Goal: Find specific fact: Find contact information

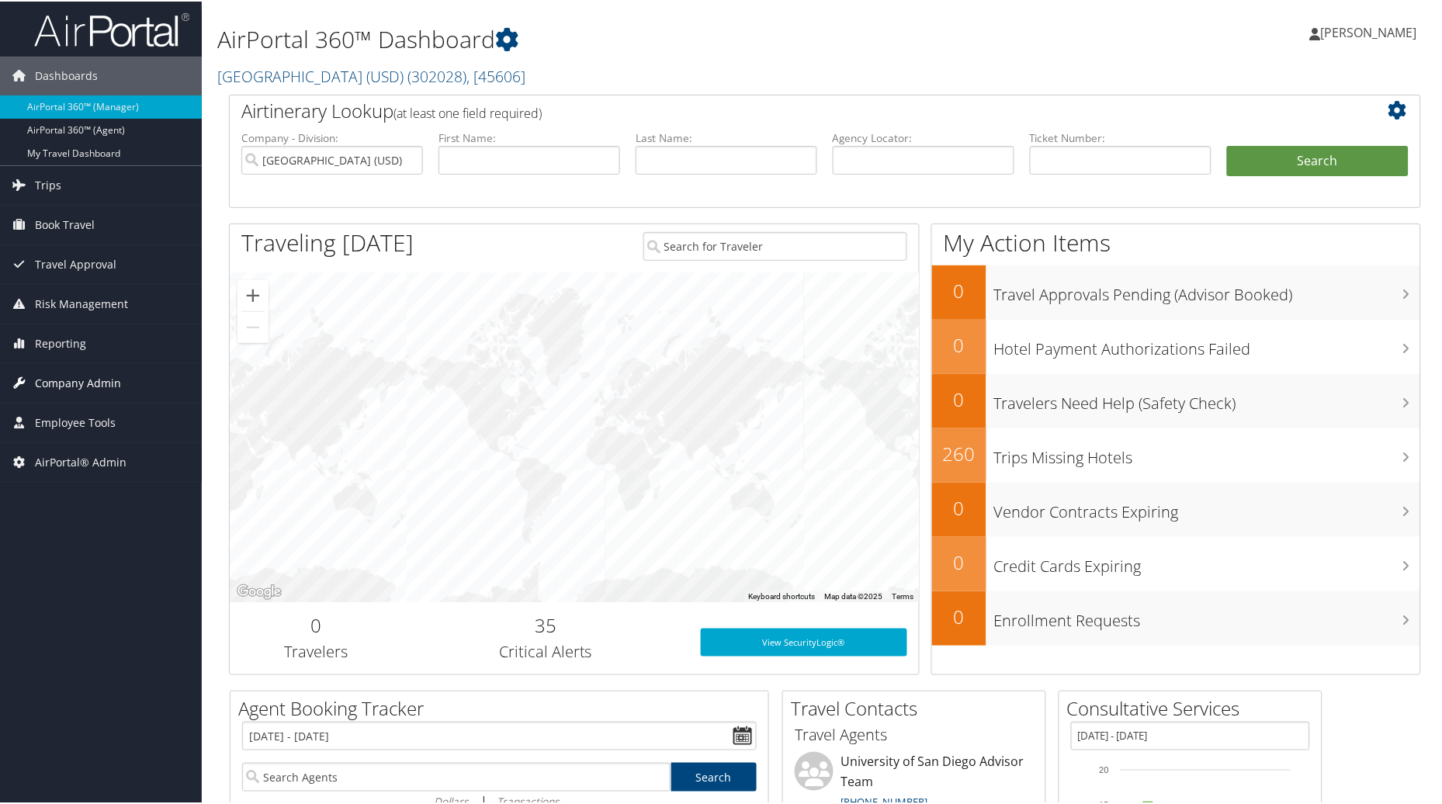
click at [83, 388] on span "Company Admin" at bounding box center [78, 381] width 86 height 39
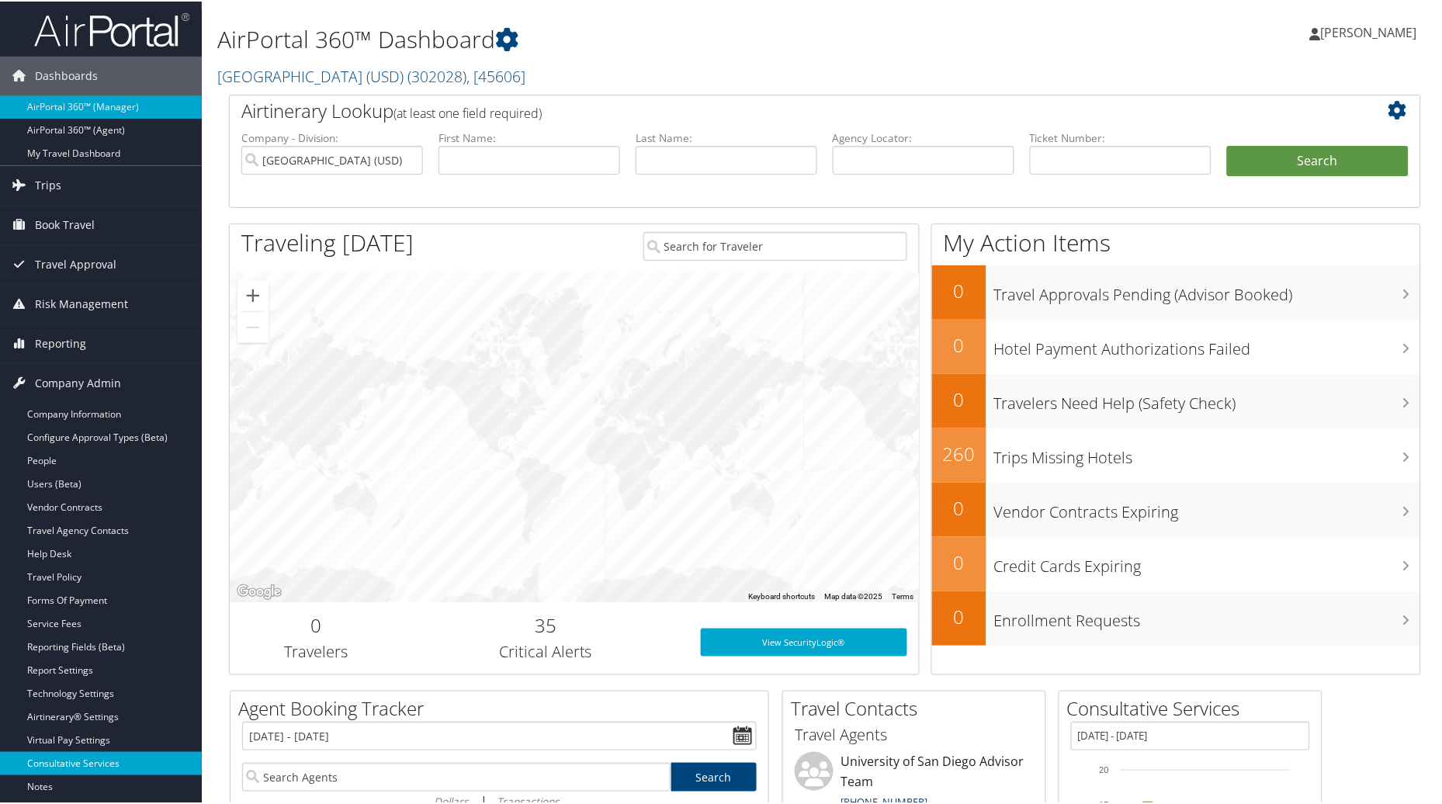
click at [67, 770] on link "Consultative Services" at bounding box center [101, 761] width 202 height 23
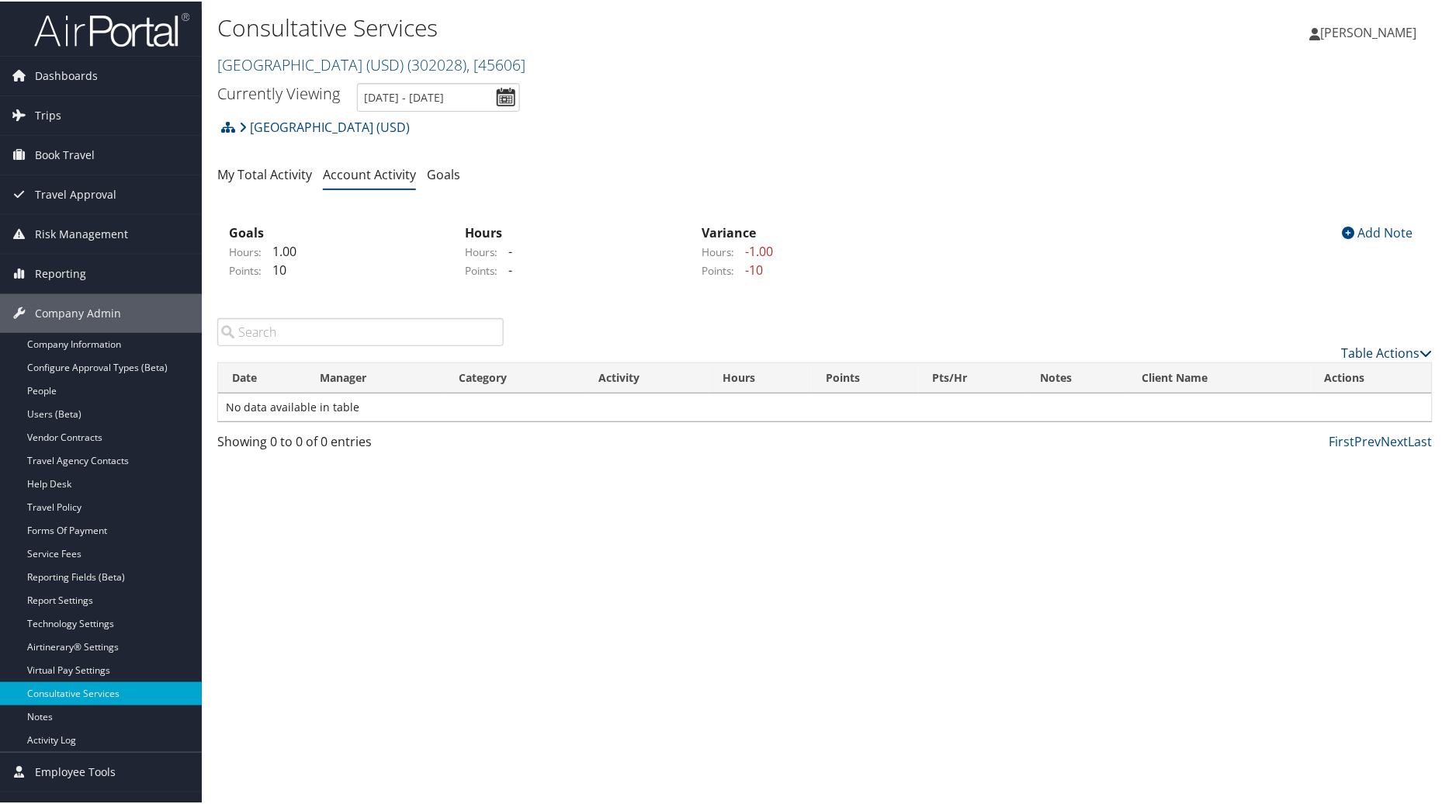
click at [1356, 358] on link "Table Actions" at bounding box center [1387, 351] width 91 height 17
click at [1308, 376] on link "New Record" at bounding box center [1324, 375] width 204 height 26
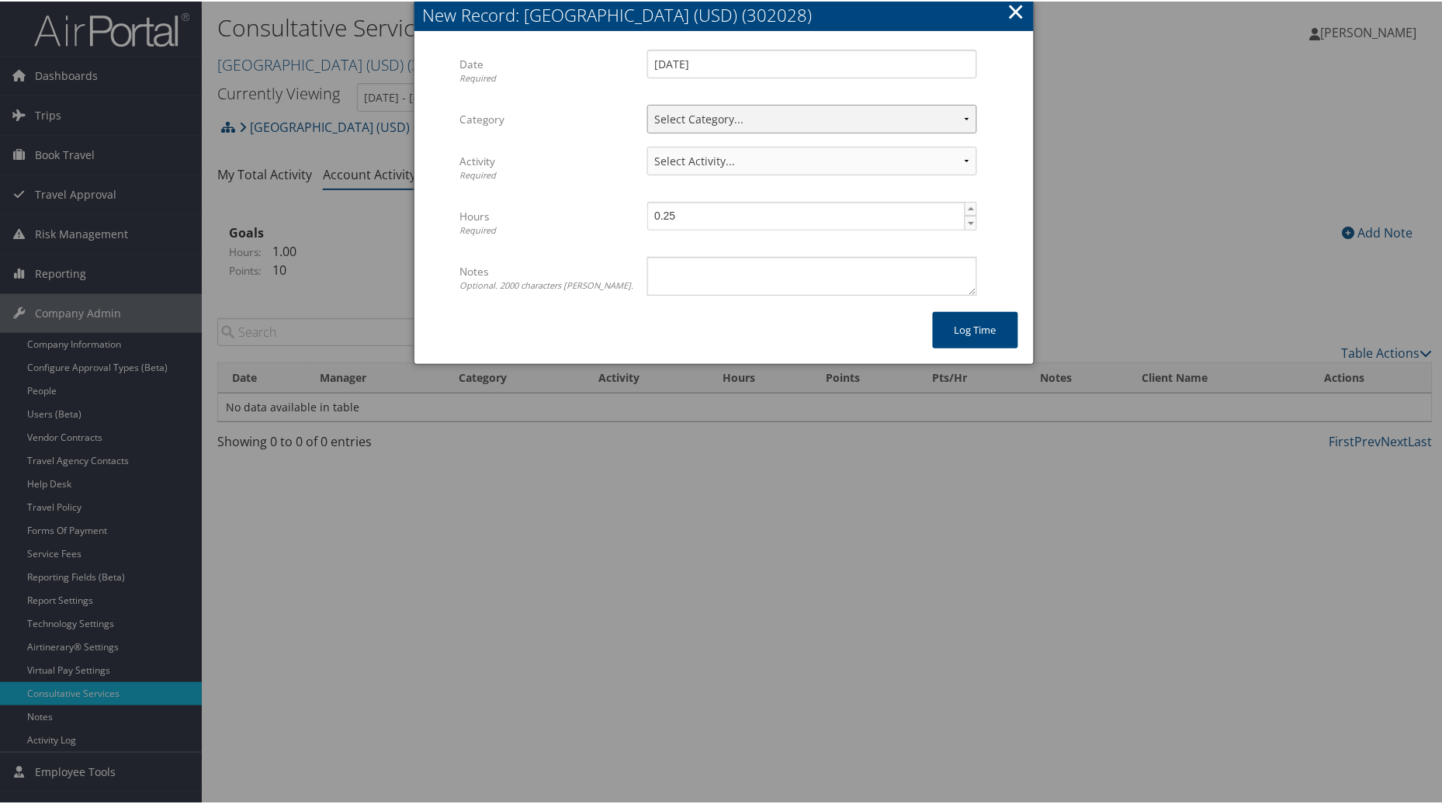
click at [953, 114] on select "Select Category... Client Services Consultative Services" at bounding box center [812, 117] width 330 height 29
select select "2"
click at [647, 103] on select "Select Category... Client Services Consultative Services" at bounding box center [812, 117] width 330 height 29
click at [956, 155] on select "Select Activity... 30 points | AMI/Meetings/Groups 60 points | Client additiona…" at bounding box center [812, 159] width 330 height 29
select select "240-1"
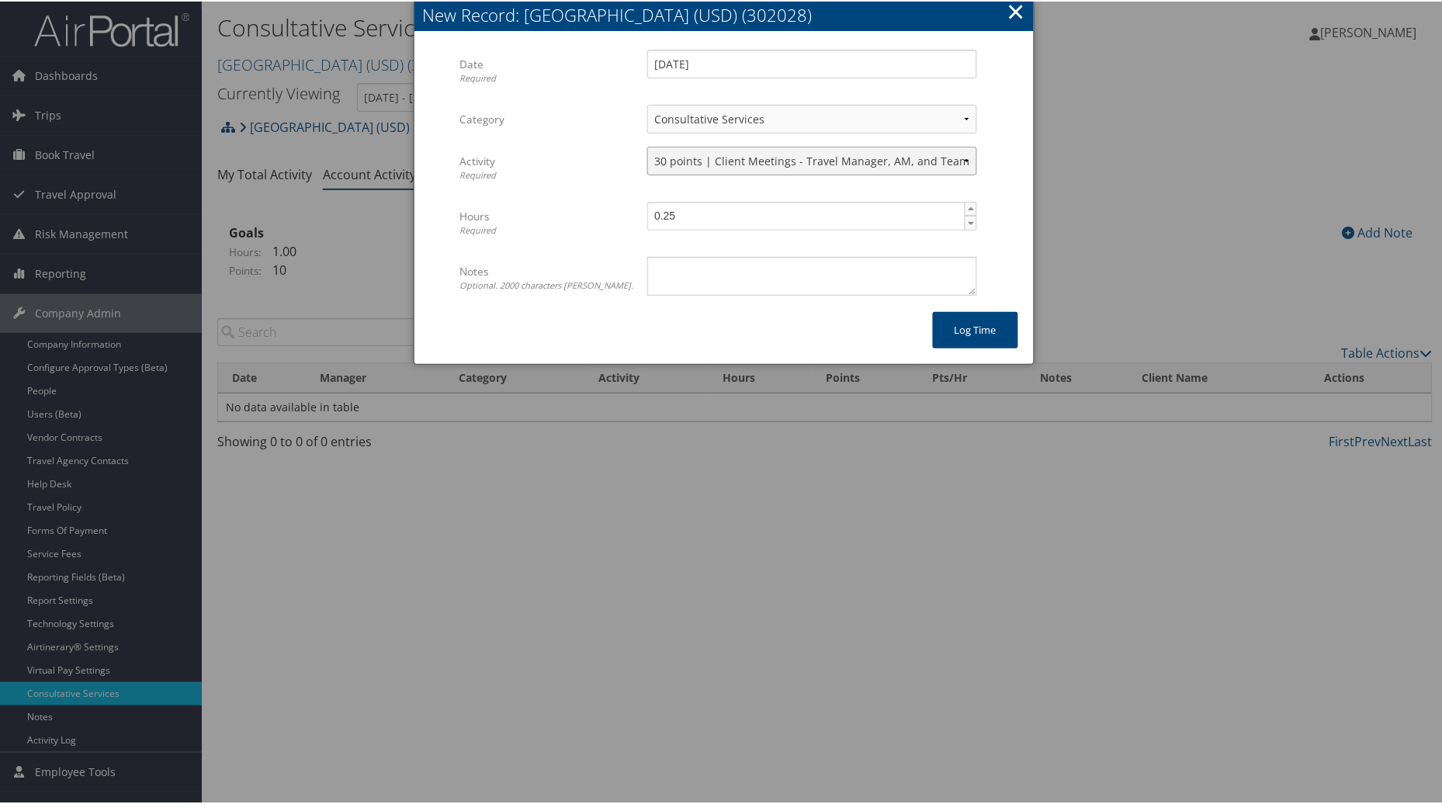
click at [647, 145] on select "Select Activity... 30 points | AMI/Meetings/Groups 60 points | Client additiona…" at bounding box center [812, 159] width 330 height 29
type input "0.5"
click at [970, 210] on span "▲" at bounding box center [971, 207] width 12 height 12
click at [957, 328] on button "Log time" at bounding box center [975, 328] width 85 height 36
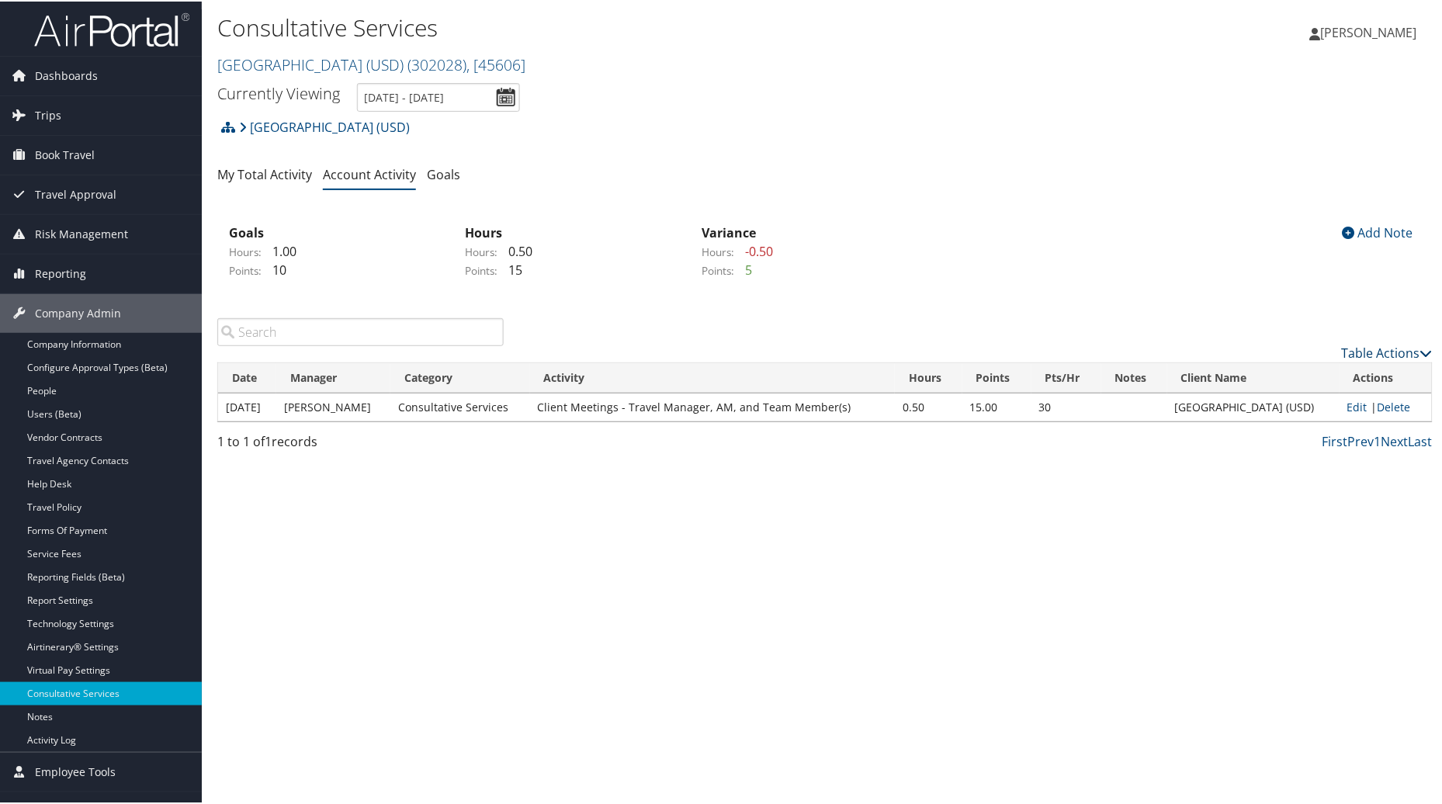
click at [1375, 353] on link "Table Actions" at bounding box center [1387, 351] width 91 height 17
click at [1292, 377] on link "New Record" at bounding box center [1324, 375] width 204 height 26
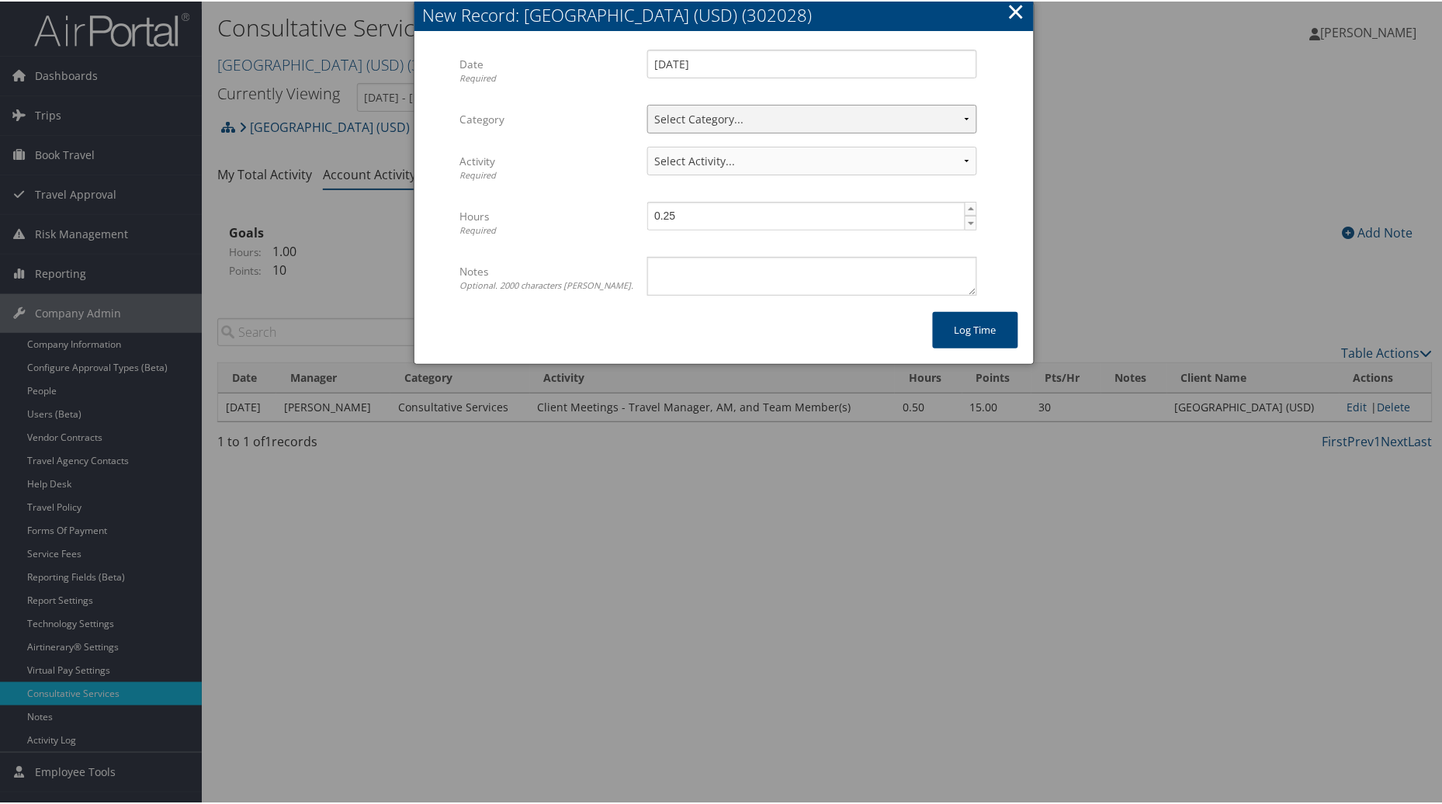
click at [930, 110] on select "Select Category... Client Services Consultative Services" at bounding box center [812, 117] width 330 height 29
select select "2"
click at [647, 103] on select "Select Category... Client Services Consultative Services" at bounding box center [812, 117] width 330 height 29
click at [958, 157] on select "Select Activity... 30 points | AMI/Meetings/Groups 60 points | Client additiona…" at bounding box center [812, 159] width 330 height 29
click at [647, 145] on select "Select Activity... 30 points | AMI/Meetings/Groups 60 points | Client additiona…" at bounding box center [812, 159] width 330 height 29
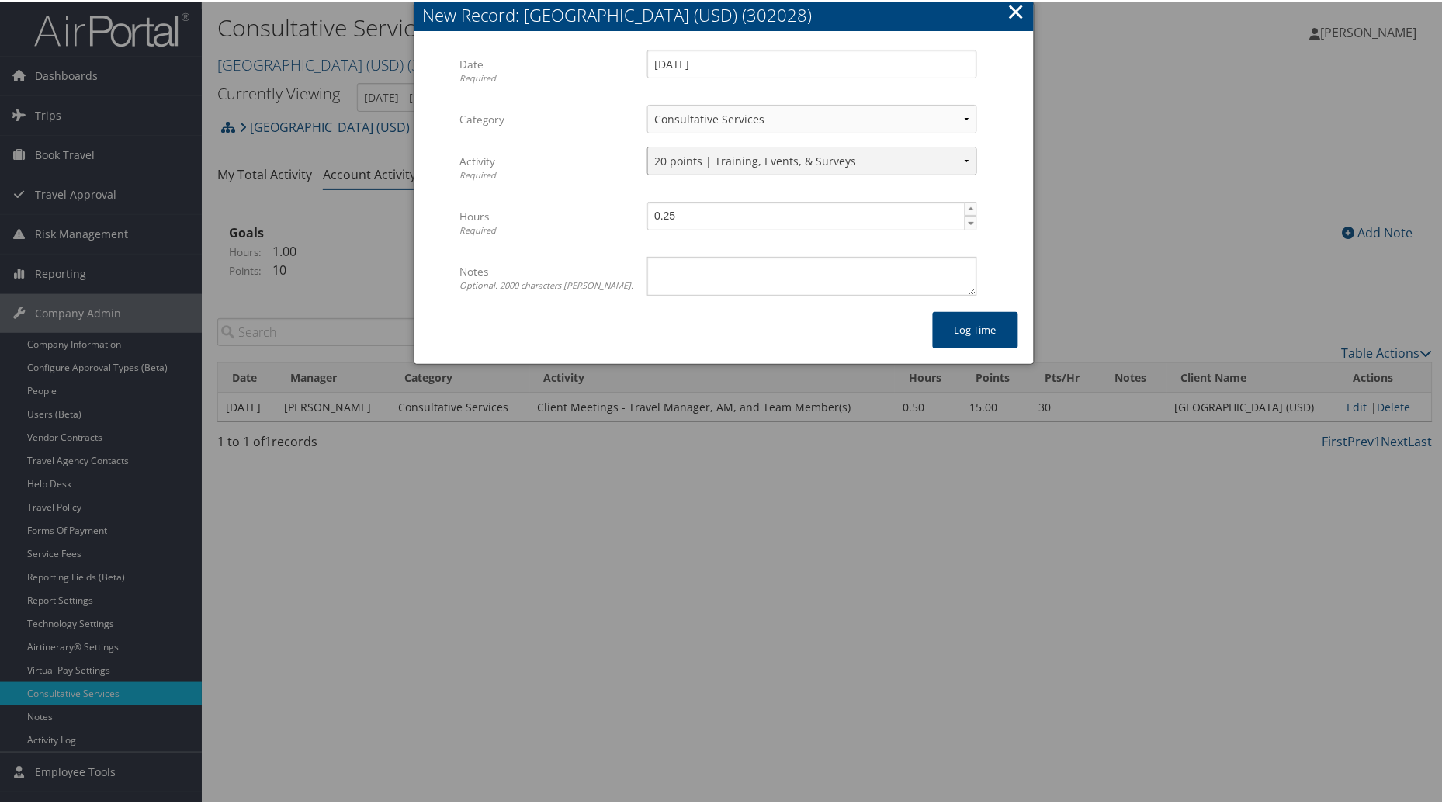
click at [964, 153] on select "Select Activity... 30 points | AMI/Meetings/Groups 60 points | Client additiona…" at bounding box center [812, 159] width 330 height 29
select select "249-1"
click at [647, 145] on select "Select Activity... 30 points | AMI/Meetings/Groups 60 points | Client additiona…" at bounding box center [812, 159] width 330 height 29
type input "0.5"
click at [966, 206] on span "▲" at bounding box center [971, 207] width 12 height 12
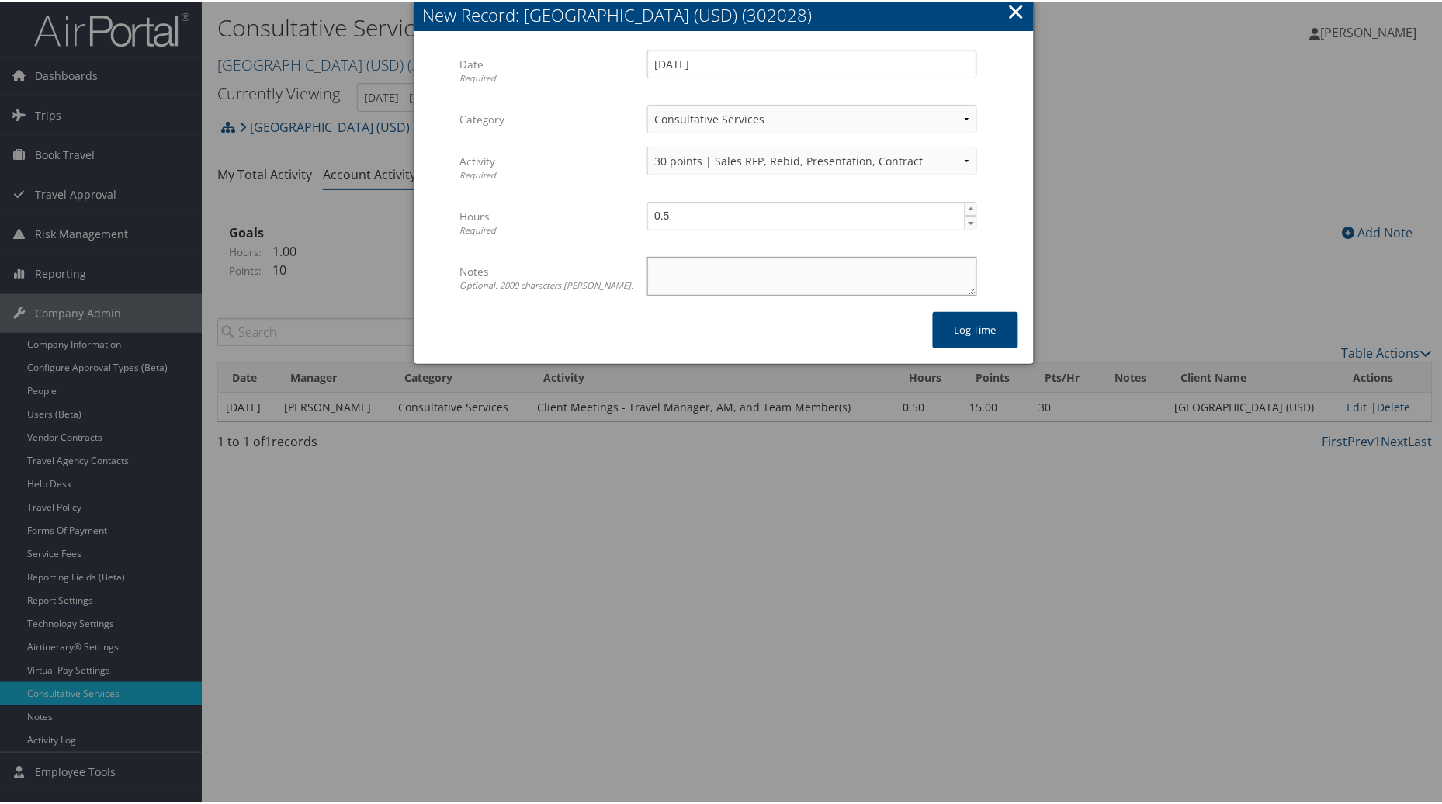
click at [833, 279] on textarea "Notes Optional. 2000 characters max." at bounding box center [812, 274] width 330 height 39
type textarea "Travel Fair Presentation prep"
click at [979, 322] on button "Log time" at bounding box center [975, 328] width 85 height 36
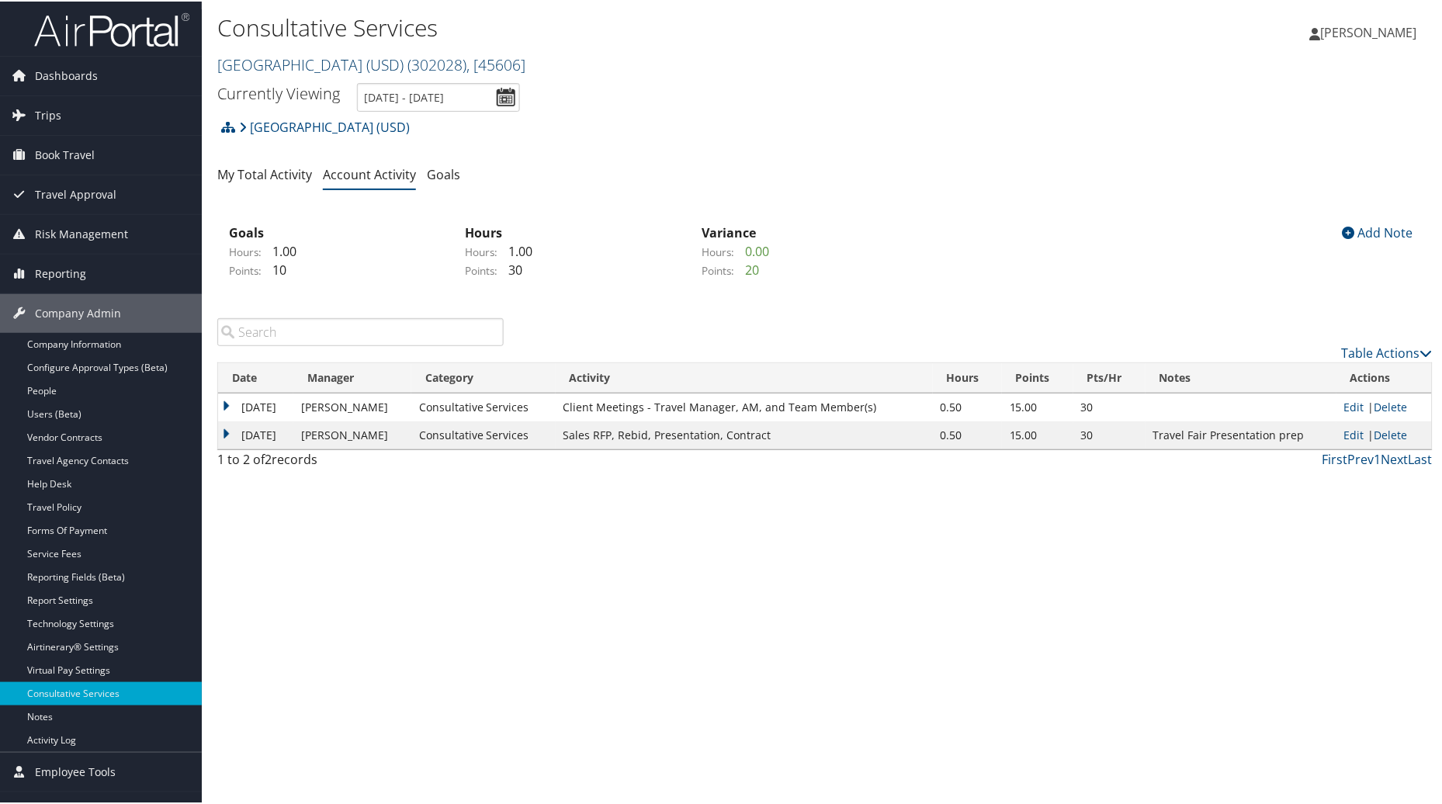
click at [258, 68] on link "University of San Diego (USD) ( 302028 ) , [ 45606 ]" at bounding box center [371, 63] width 308 height 21
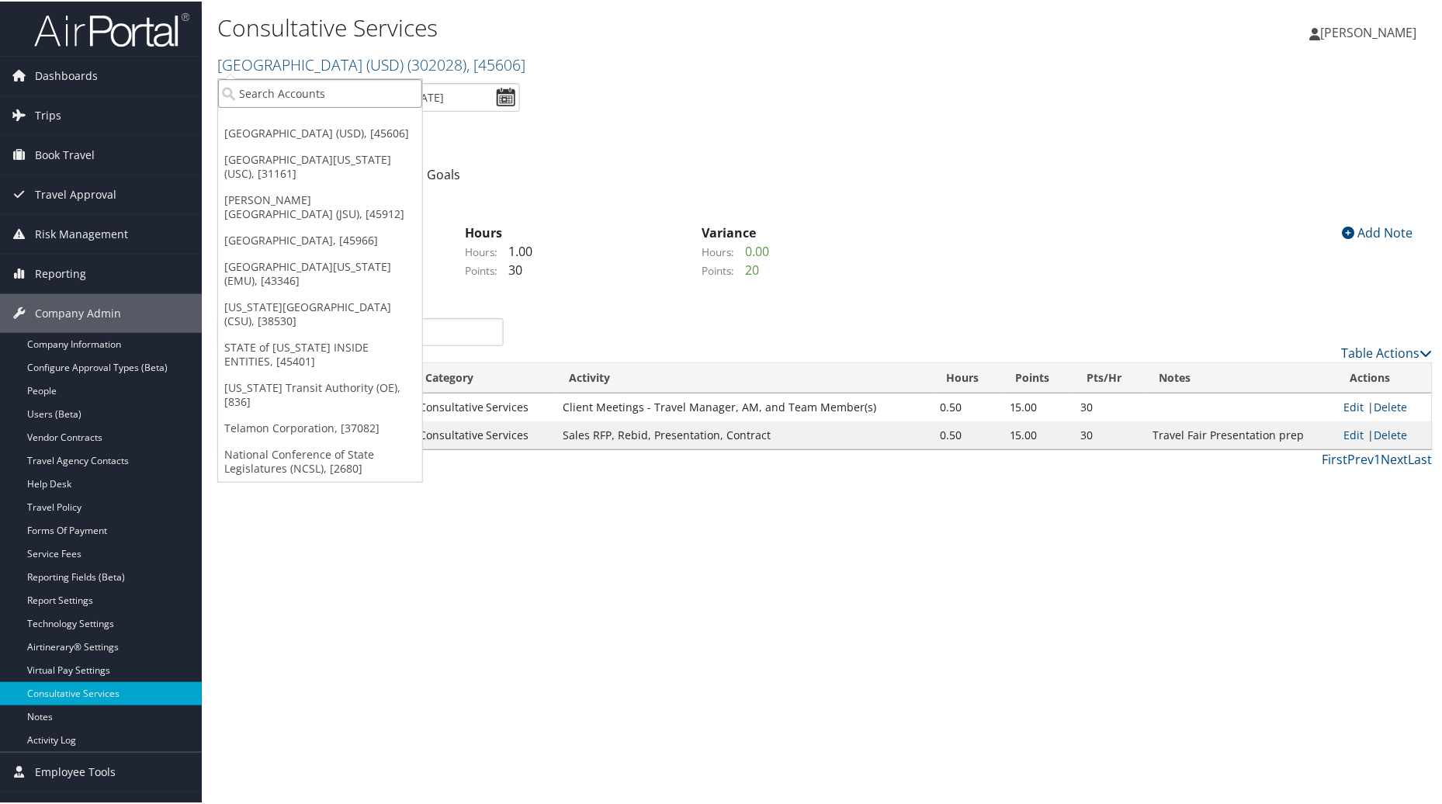
click at [261, 96] on input "search" at bounding box center [320, 92] width 204 height 29
type input "UT retirement"
drag, startPoint x: 349, startPoint y: 95, endPoint x: 171, endPoint y: 88, distance: 177.8
click at [171, 88] on div "Dashboards AirPortal 360™ (Manager) AirPortal 360™ (Agent) My Travel Dashboard …" at bounding box center [724, 402] width 1448 height 804
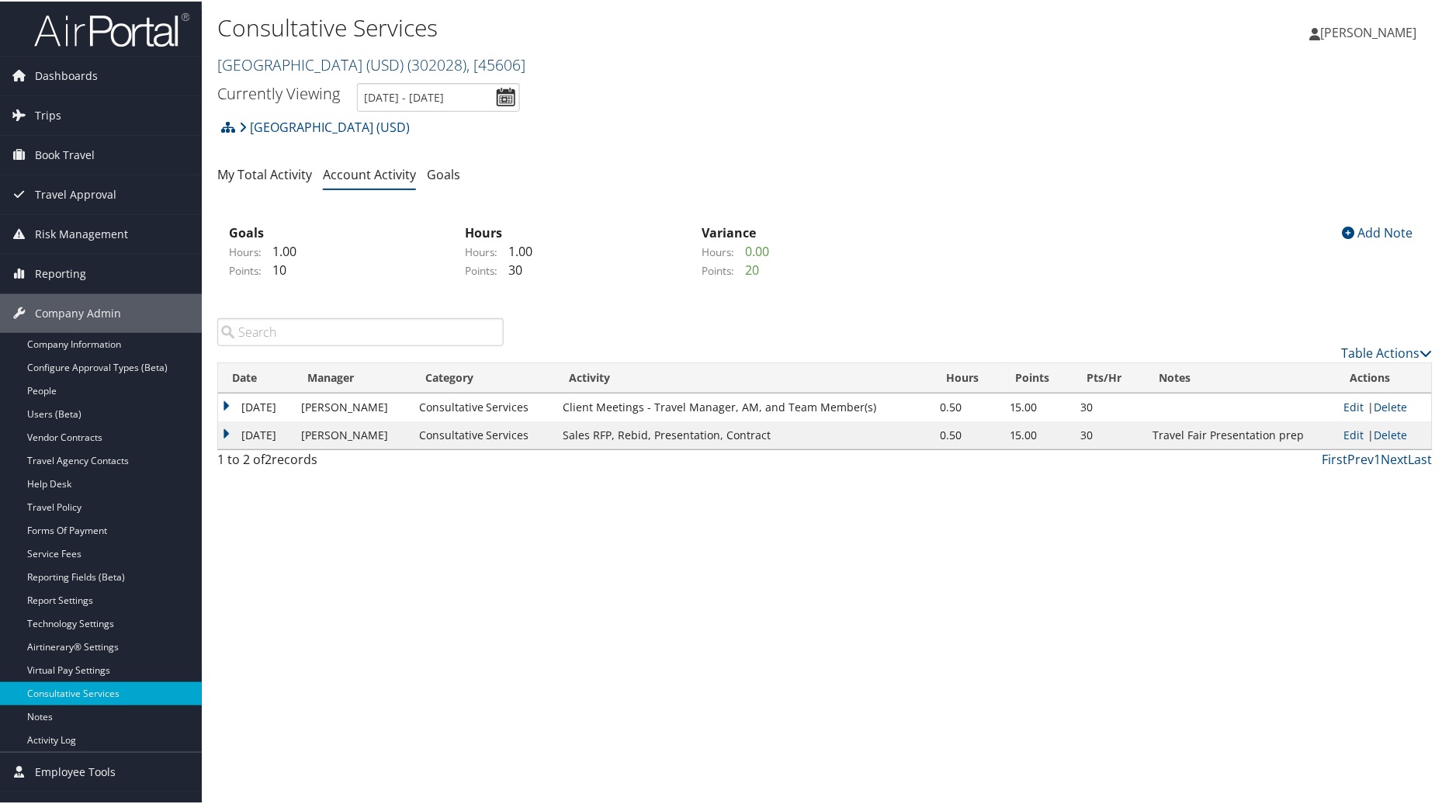
click at [499, 59] on span ", [ 45606 ]" at bounding box center [495, 63] width 59 height 21
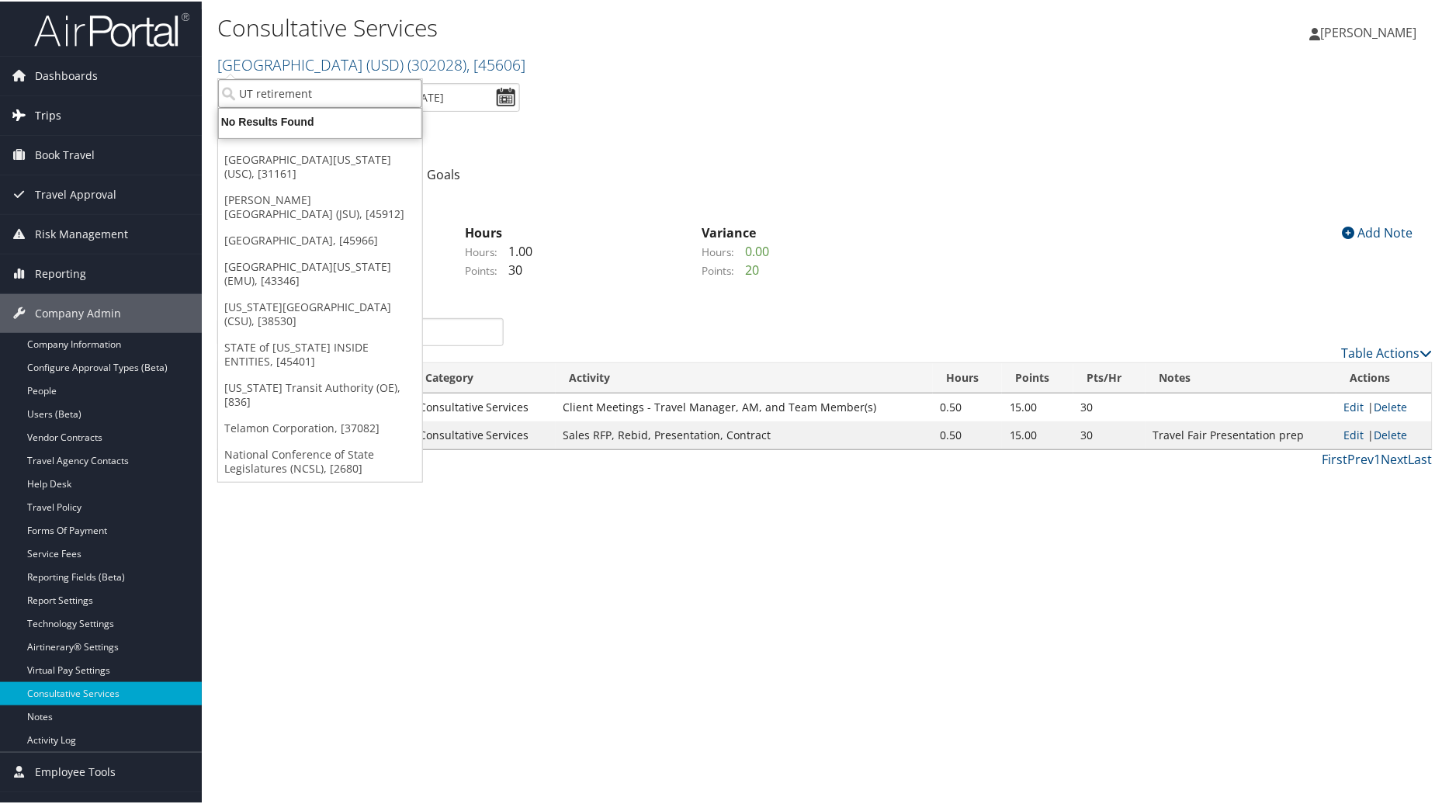
drag, startPoint x: 329, startPoint y: 97, endPoint x: 145, endPoint y: 102, distance: 184.0
click at [145, 102] on div "Dashboards AirPortal 360™ (Manager) AirPortal 360™ (Agent) My Travel Dashboard …" at bounding box center [724, 402] width 1448 height 804
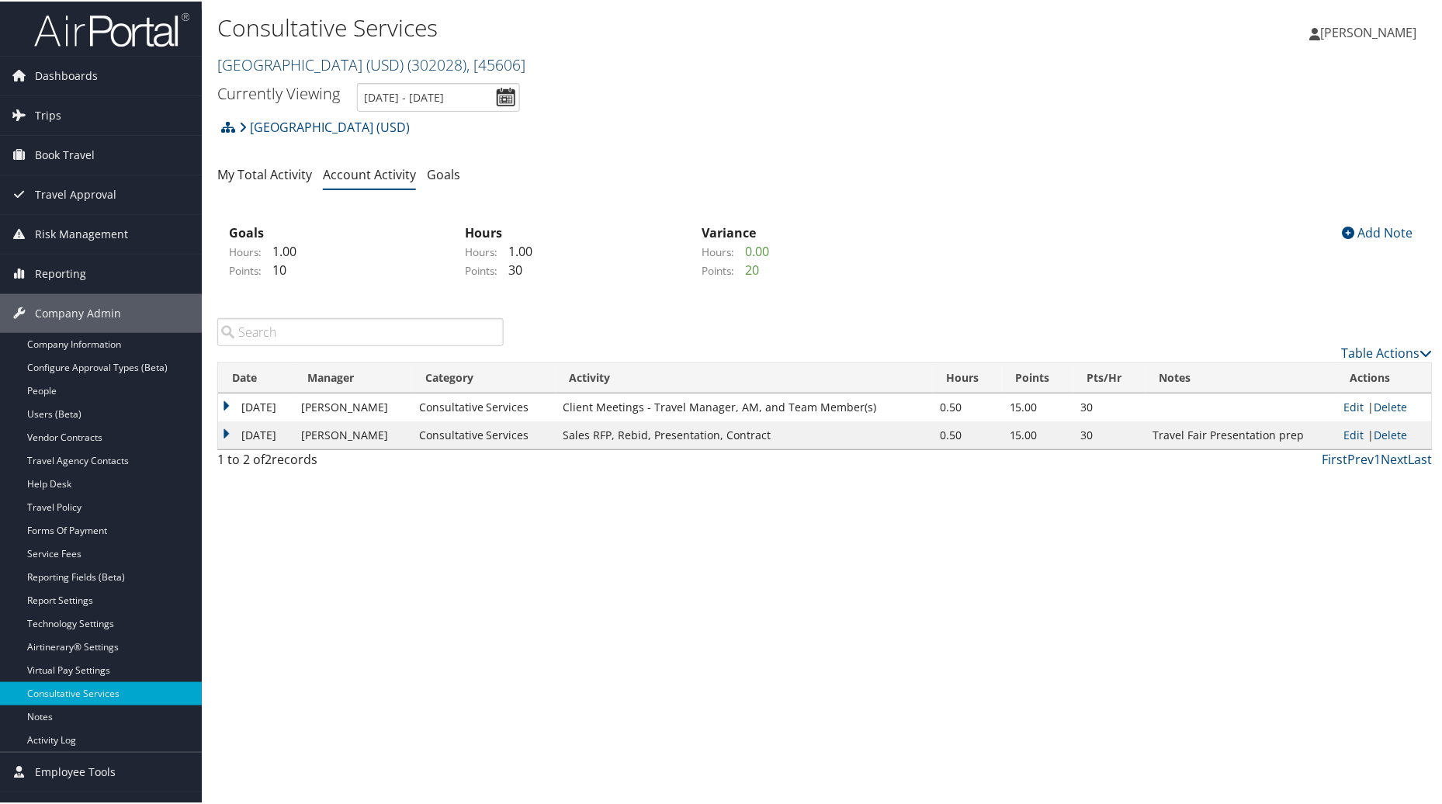
click at [264, 60] on link "University of San Diego (USD) ( 302028 ) , [ 45606 ]" at bounding box center [371, 63] width 308 height 21
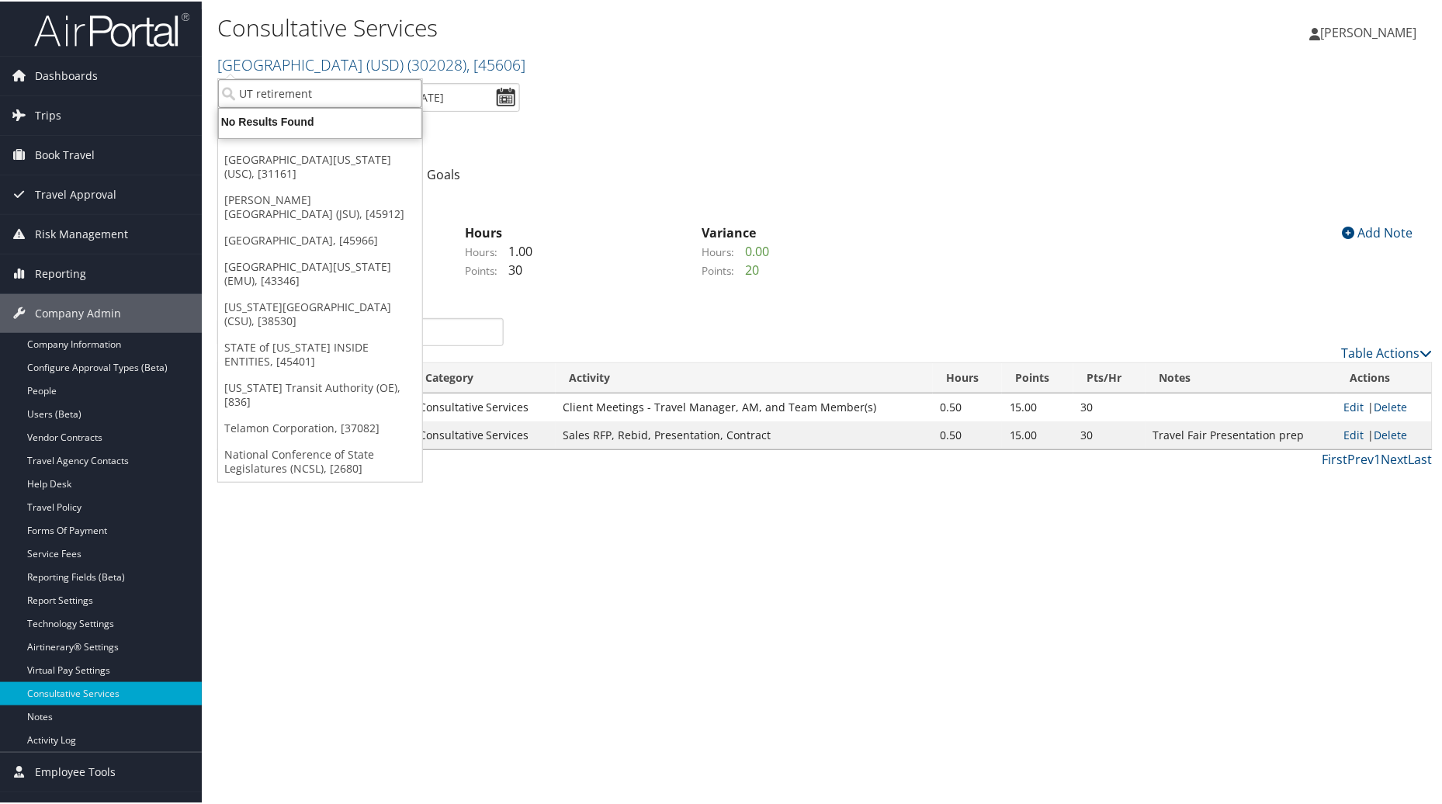
drag, startPoint x: 244, startPoint y: 93, endPoint x: 334, endPoint y: 106, distance: 90.9
click at [334, 106] on ul "UT retirement University of San Diego (USD), [45606] University of Southern Cal…" at bounding box center [320, 279] width 206 height 404
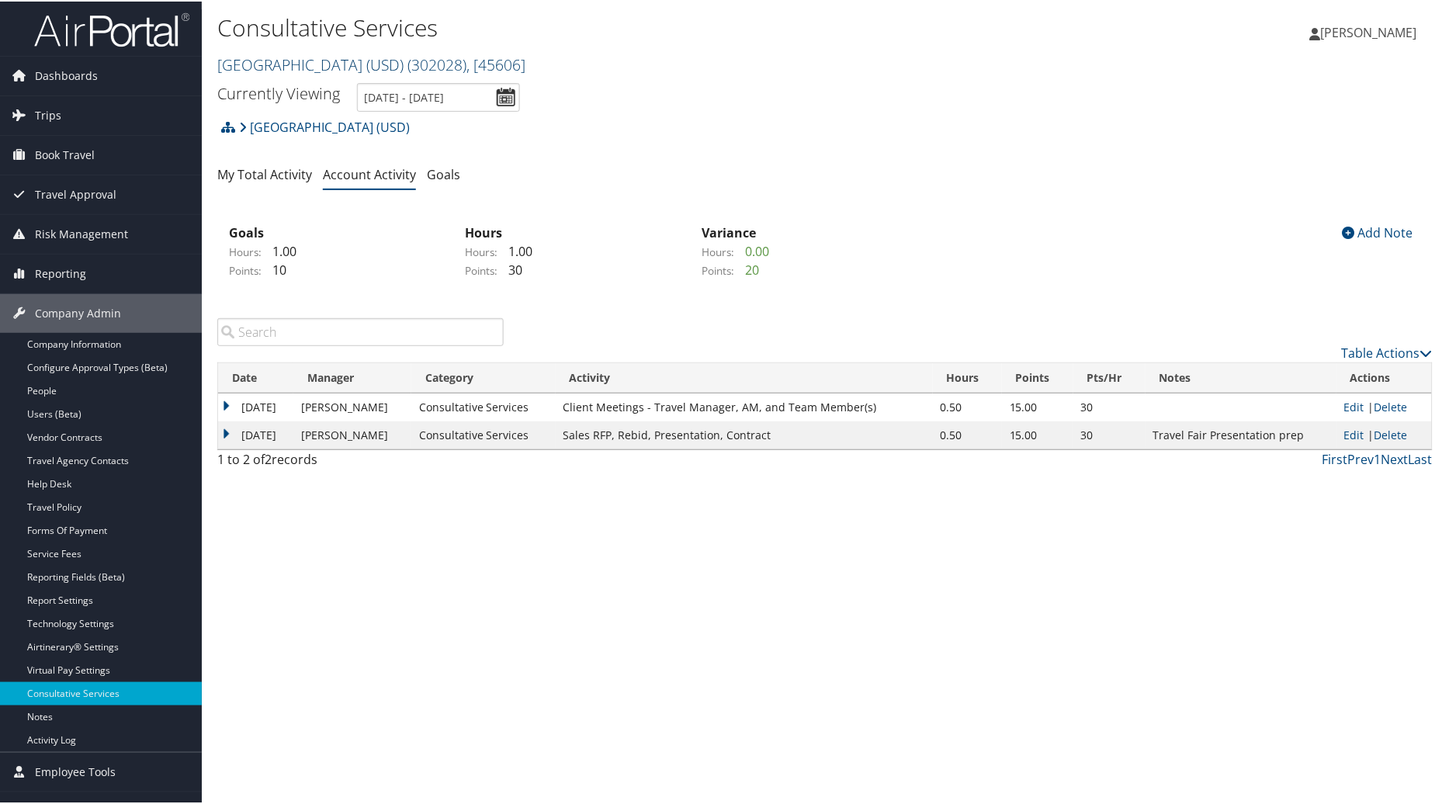
click at [231, 62] on link "University of San Diego (USD) ( 302028 ) , [ 45606 ]" at bounding box center [371, 63] width 308 height 21
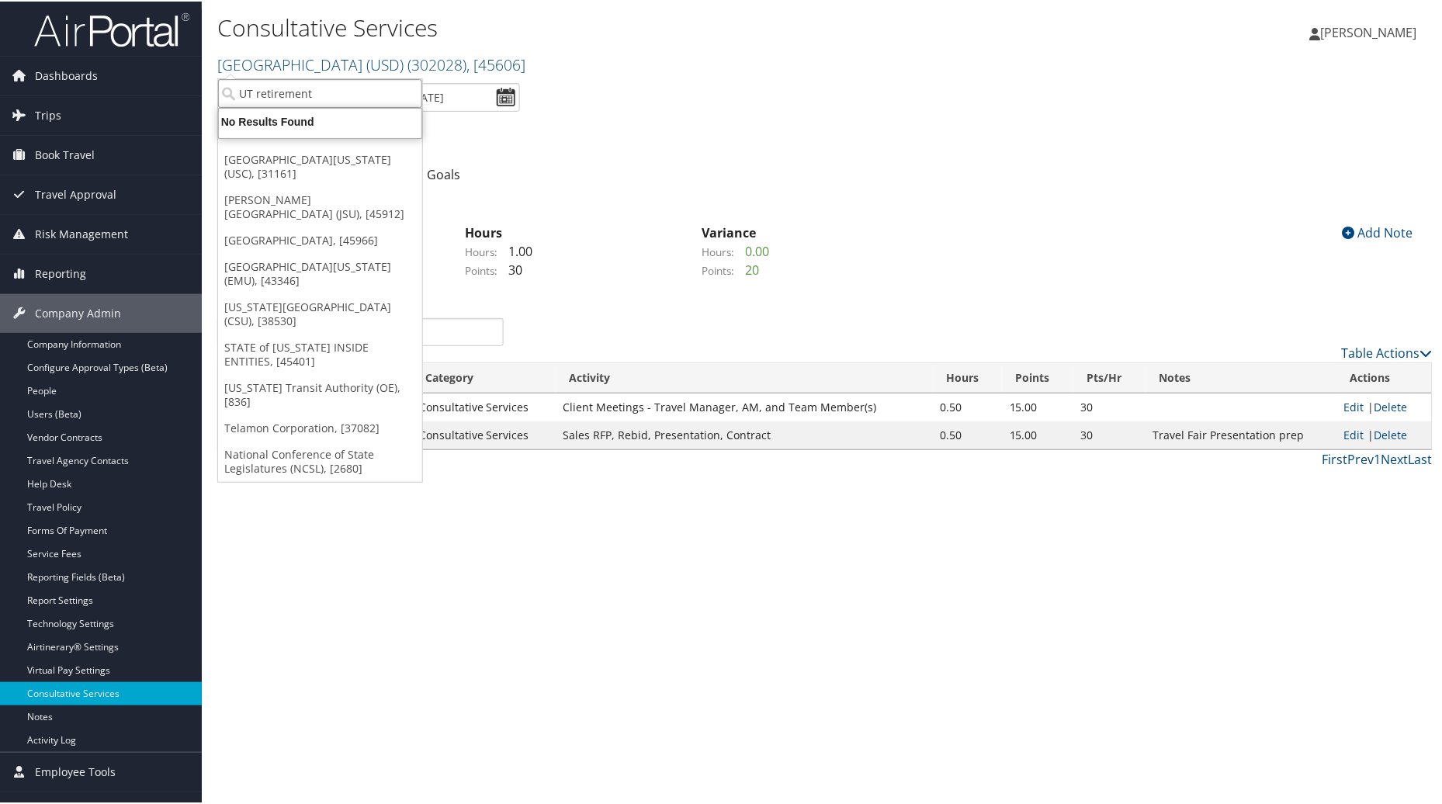
drag, startPoint x: 237, startPoint y: 92, endPoint x: 365, endPoint y: 104, distance: 129.4
click at [365, 104] on input "UT retirement" at bounding box center [320, 92] width 204 height 29
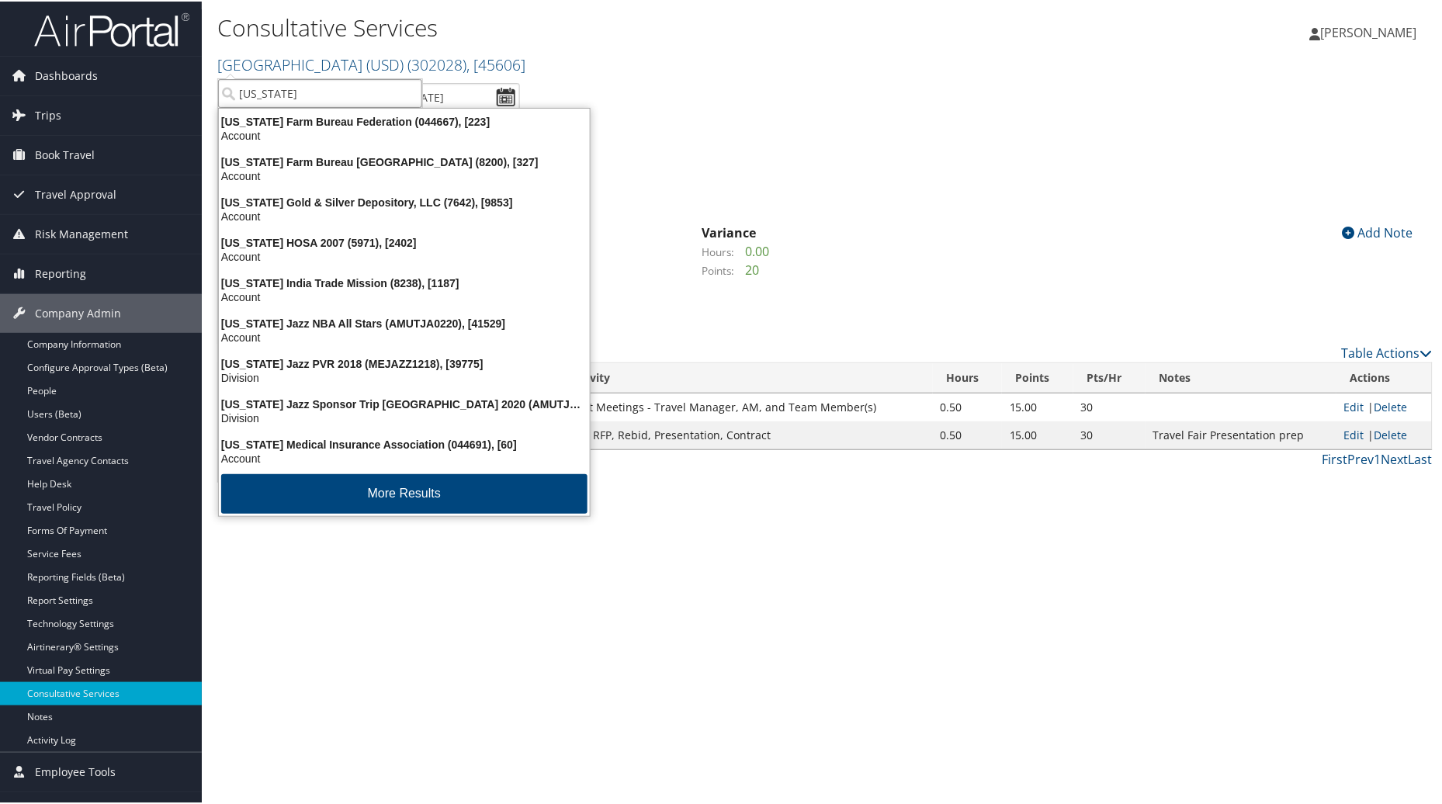
type input "Utah R"
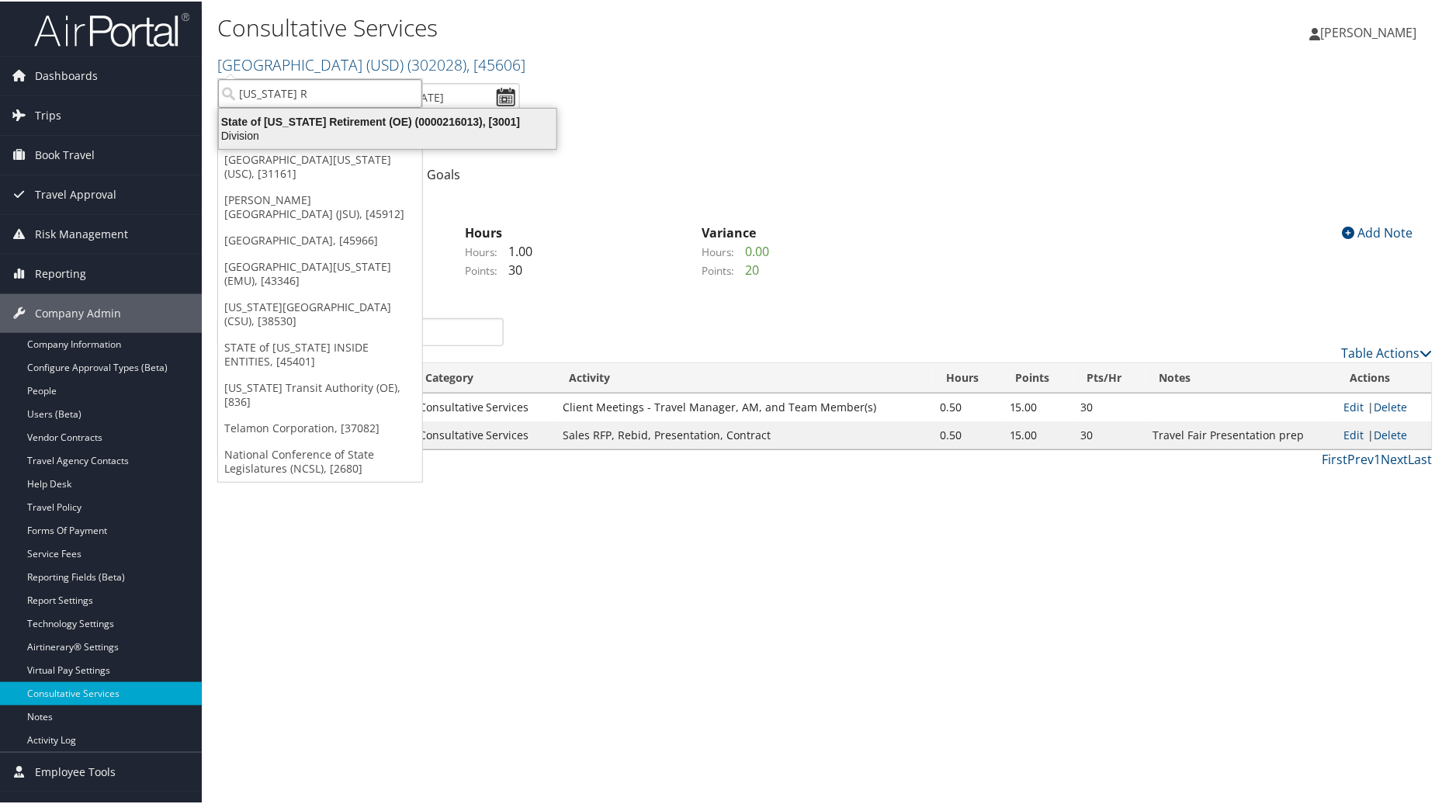
click at [362, 114] on div "State of Utah Retirement (OE) (0000216013), [3001]" at bounding box center [388, 120] width 356 height 14
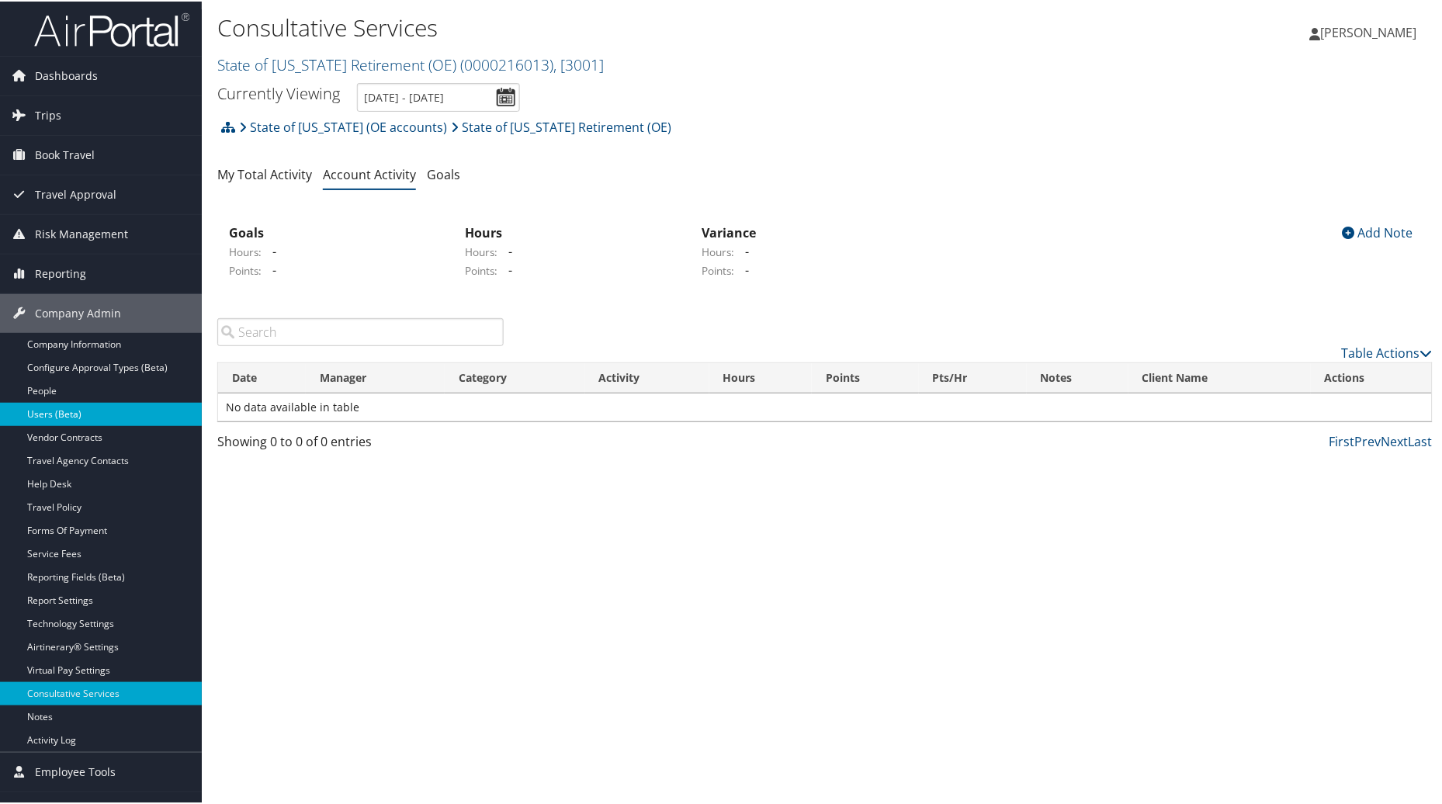
click at [71, 413] on link "Users (Beta)" at bounding box center [101, 412] width 202 height 23
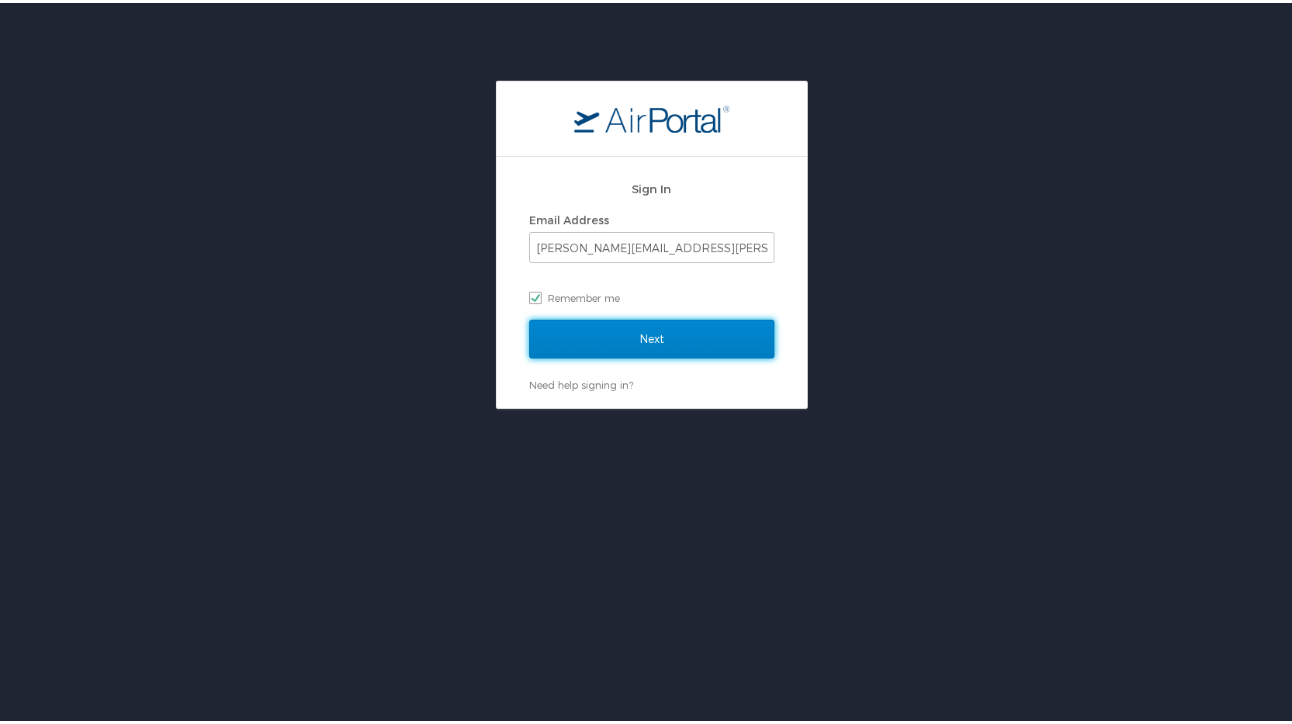
click at [652, 333] on input "Next" at bounding box center [651, 336] width 245 height 39
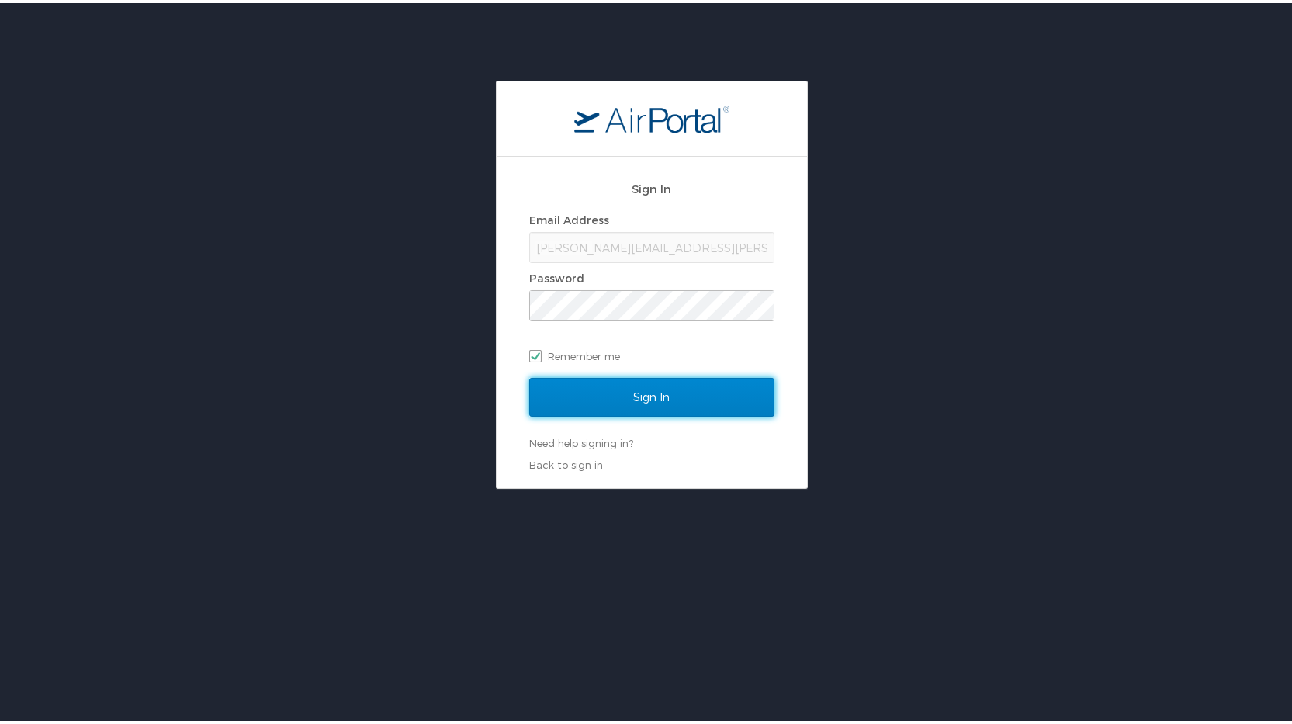
click at [677, 402] on input "Sign In" at bounding box center [651, 394] width 245 height 39
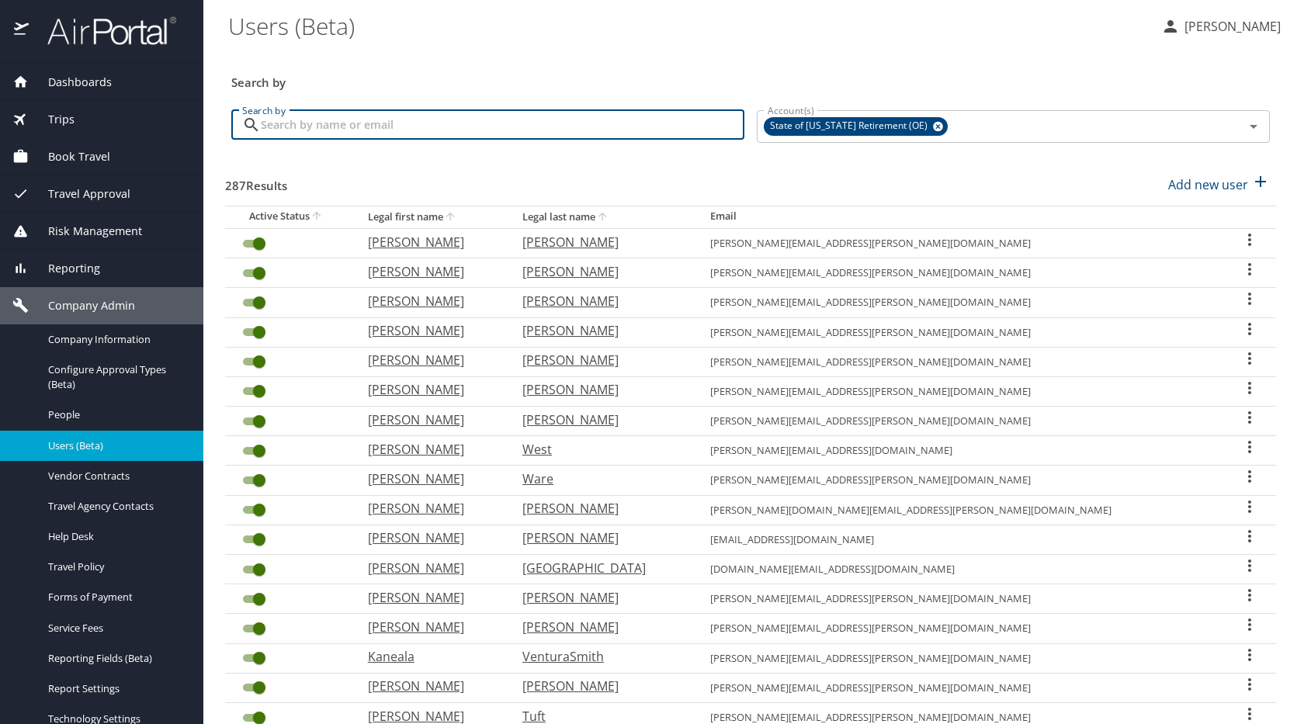
click at [338, 128] on input "Search by" at bounding box center [502, 124] width 483 height 29
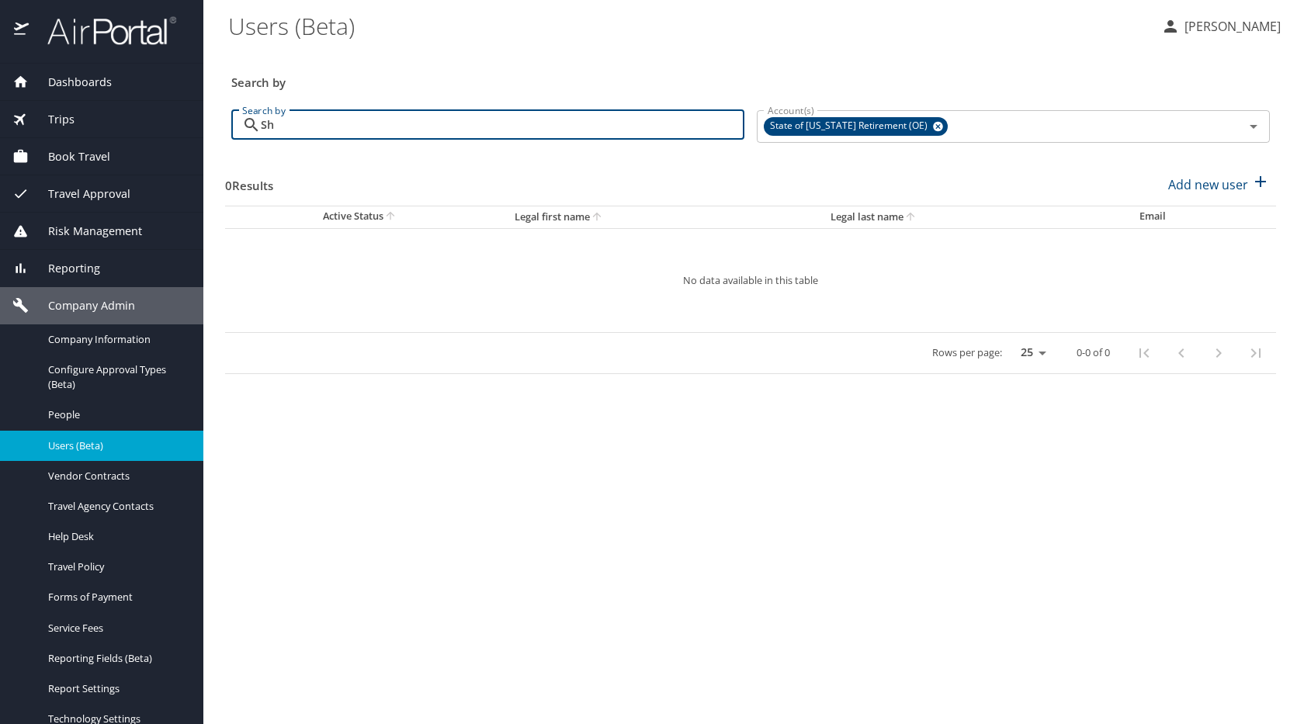
type input "S"
type input "W"
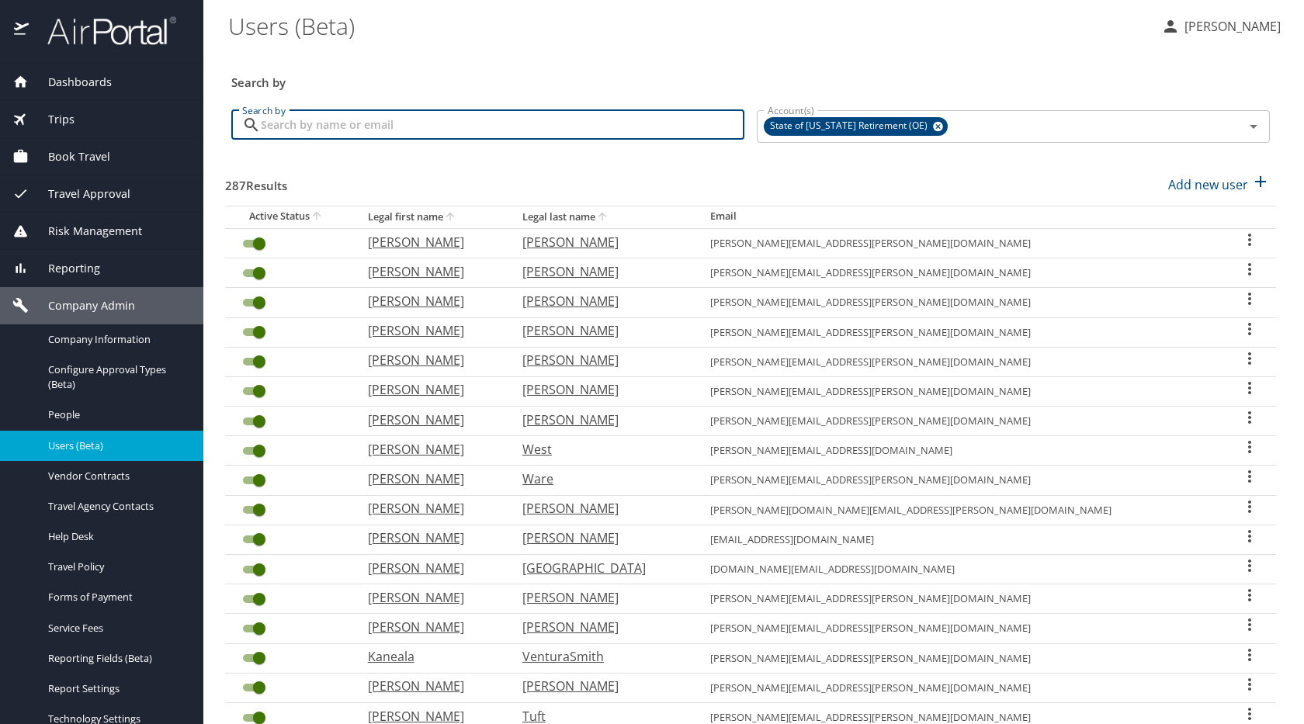
click at [314, 129] on input "Search by" at bounding box center [502, 124] width 483 height 29
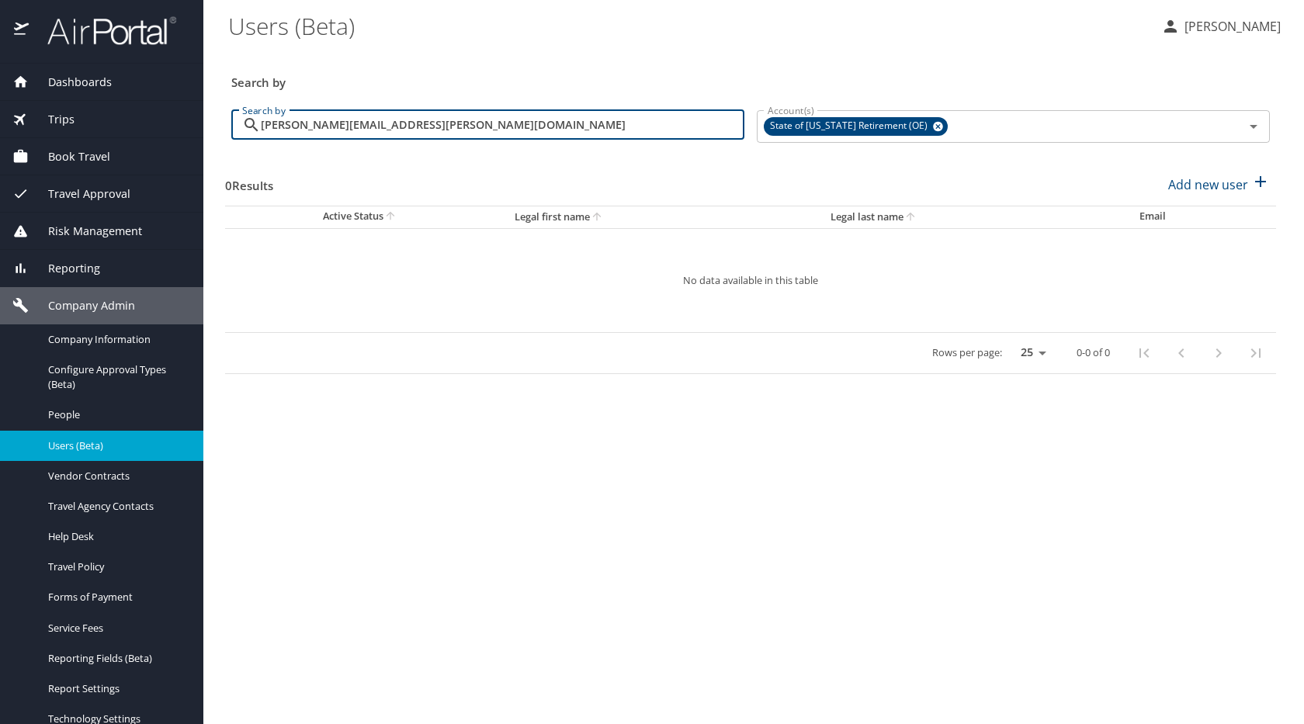
type input "Shelley.Wiseman@pehp.org"
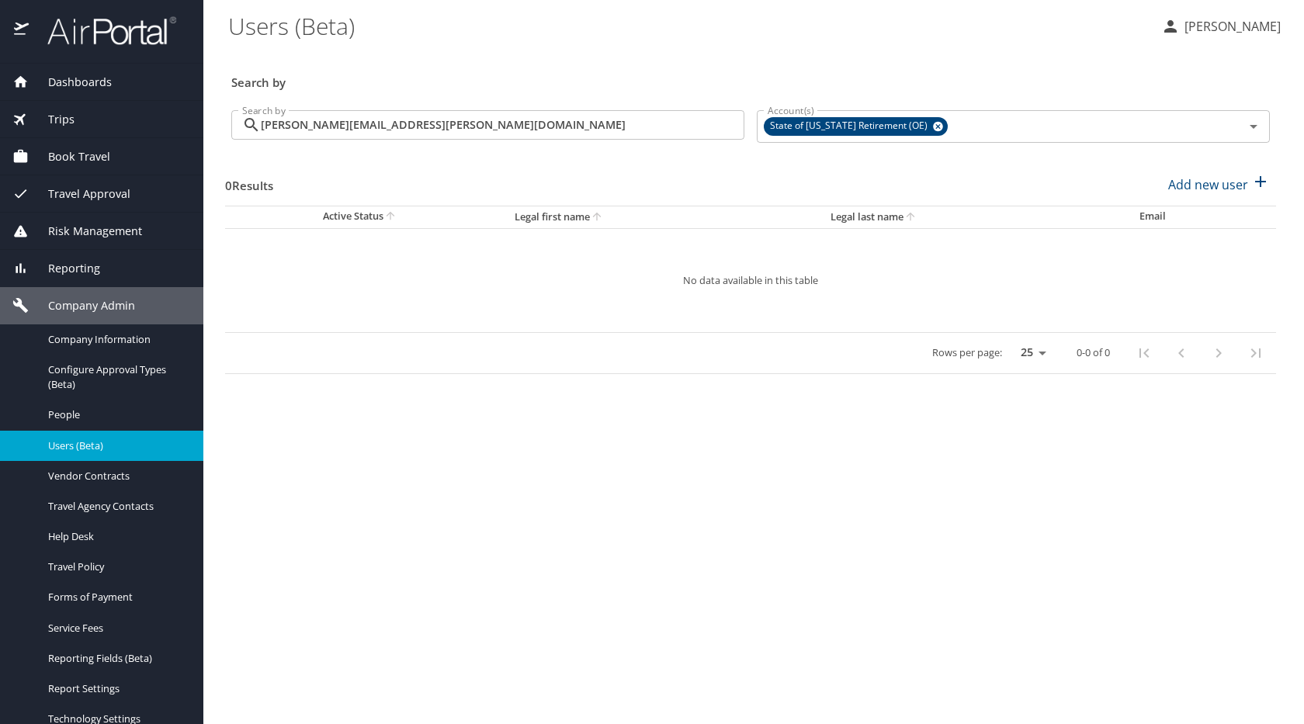
drag, startPoint x: 1303, startPoint y: 257, endPoint x: 1303, endPoint y: 575, distance: 318.2
click at [1303, 575] on main "Users (Beta) Michelle Arriola Search by Search by Shelley.Wiseman@pehp.org Sear…" at bounding box center [753, 362] width 1100 height 724
drag, startPoint x: 1297, startPoint y: 300, endPoint x: 831, endPoint y: 641, distance: 577.5
click at [1299, 643] on main "Users (Beta) Michelle Arriola Search by Search by Shelley.Wiseman@pehp.org Sear…" at bounding box center [753, 362] width 1100 height 724
click at [80, 334] on span "Company Information" at bounding box center [116, 339] width 137 height 15
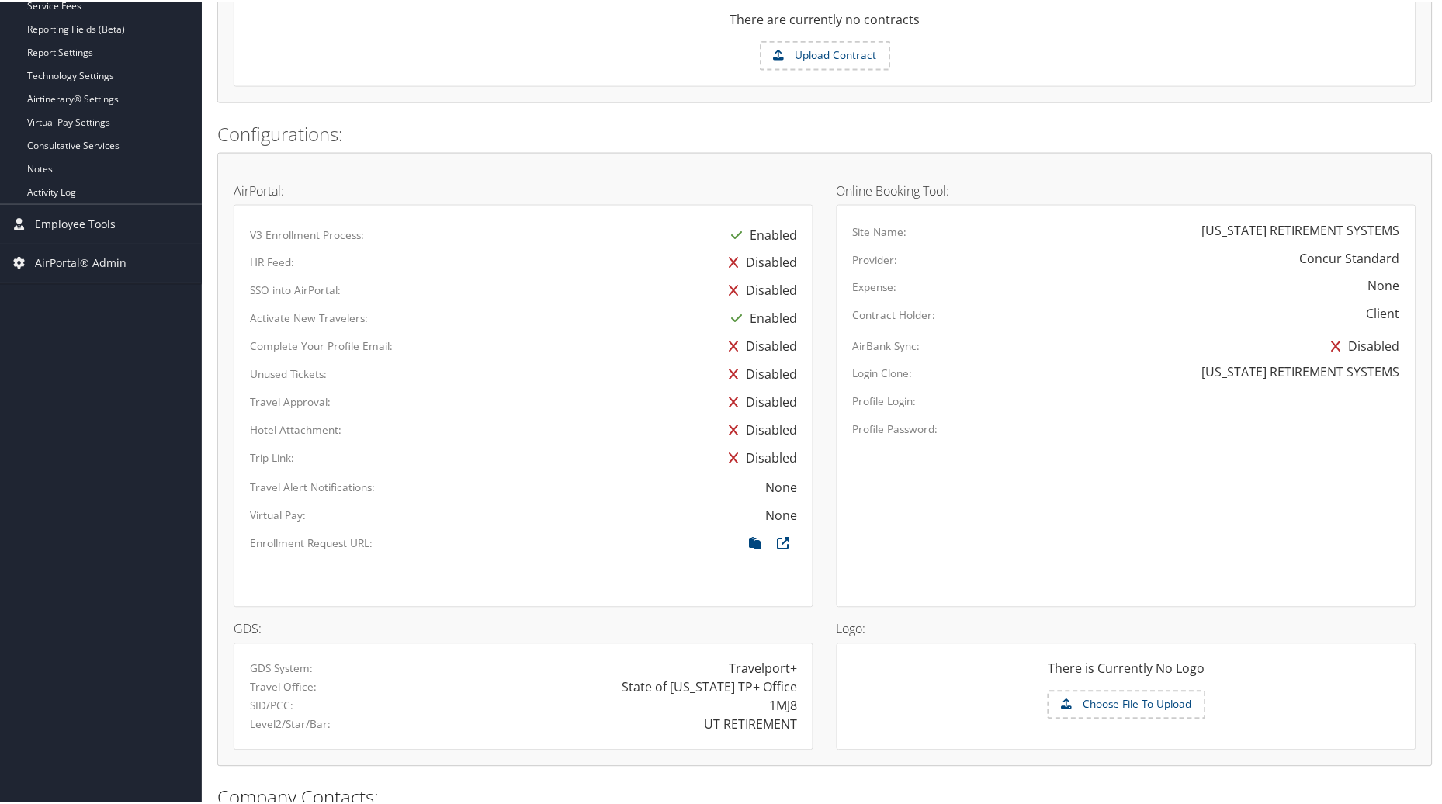
scroll to position [673, 0]
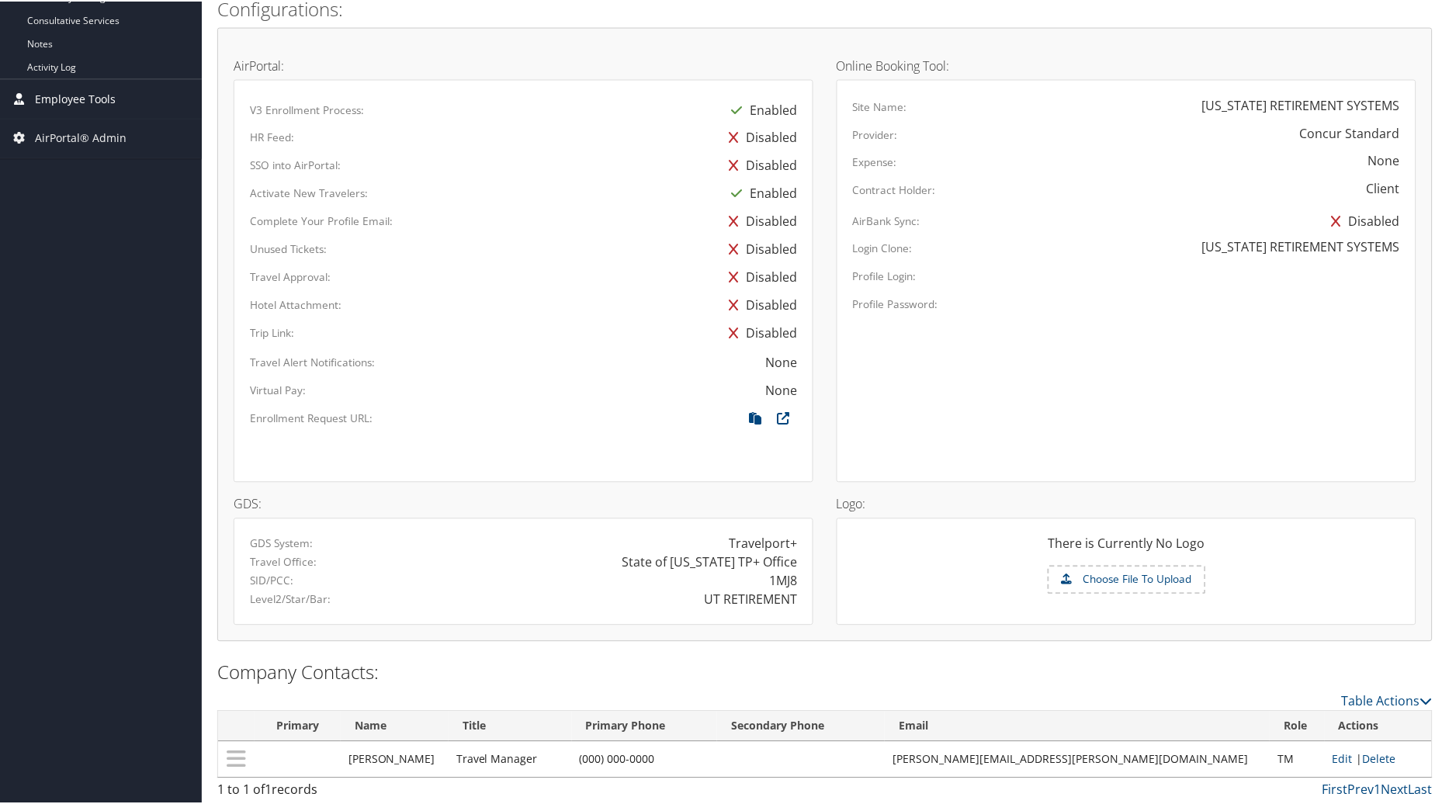
click at [60, 96] on span "Employee Tools" at bounding box center [75, 97] width 81 height 39
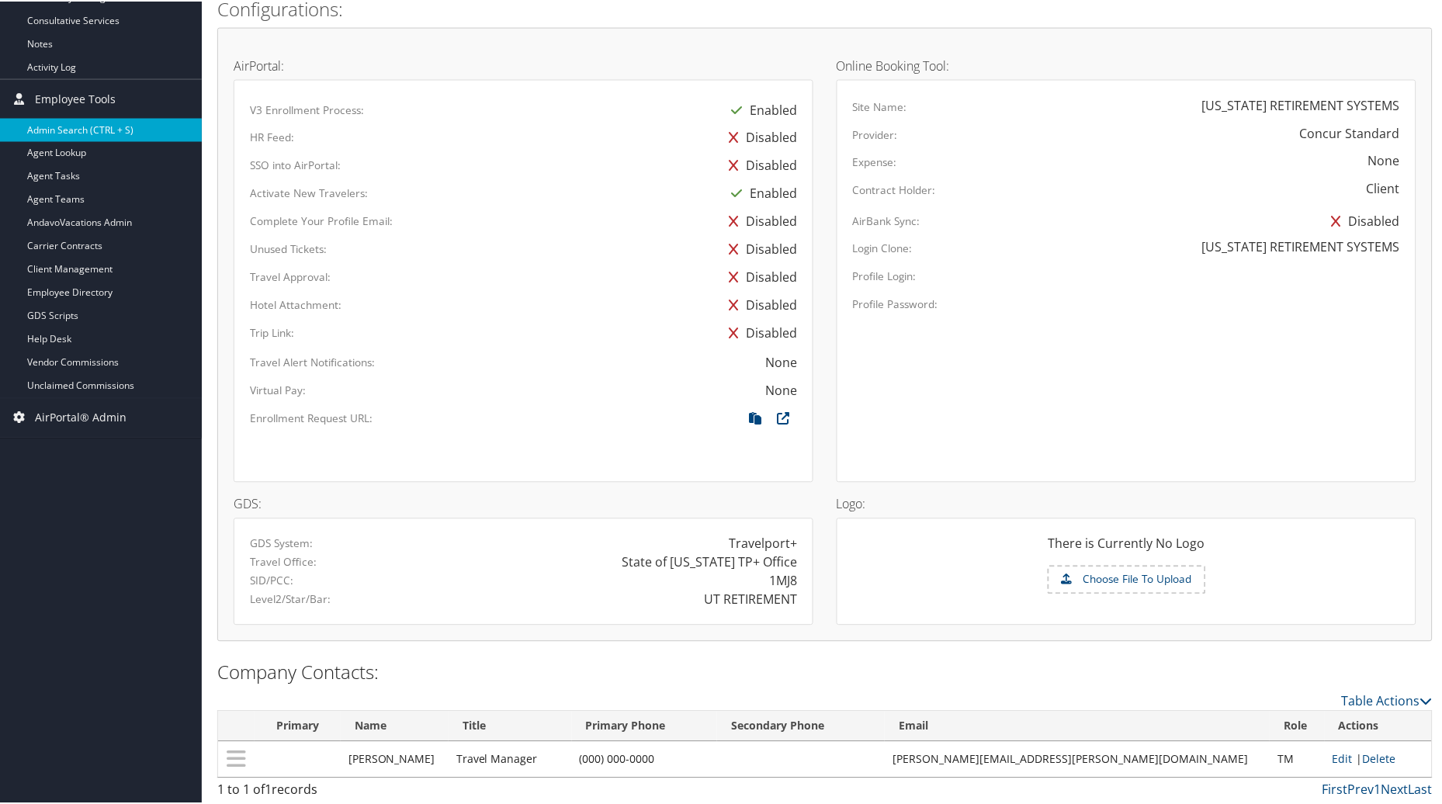
click at [64, 129] on link "Admin Search (CTRL + S)" at bounding box center [101, 128] width 202 height 23
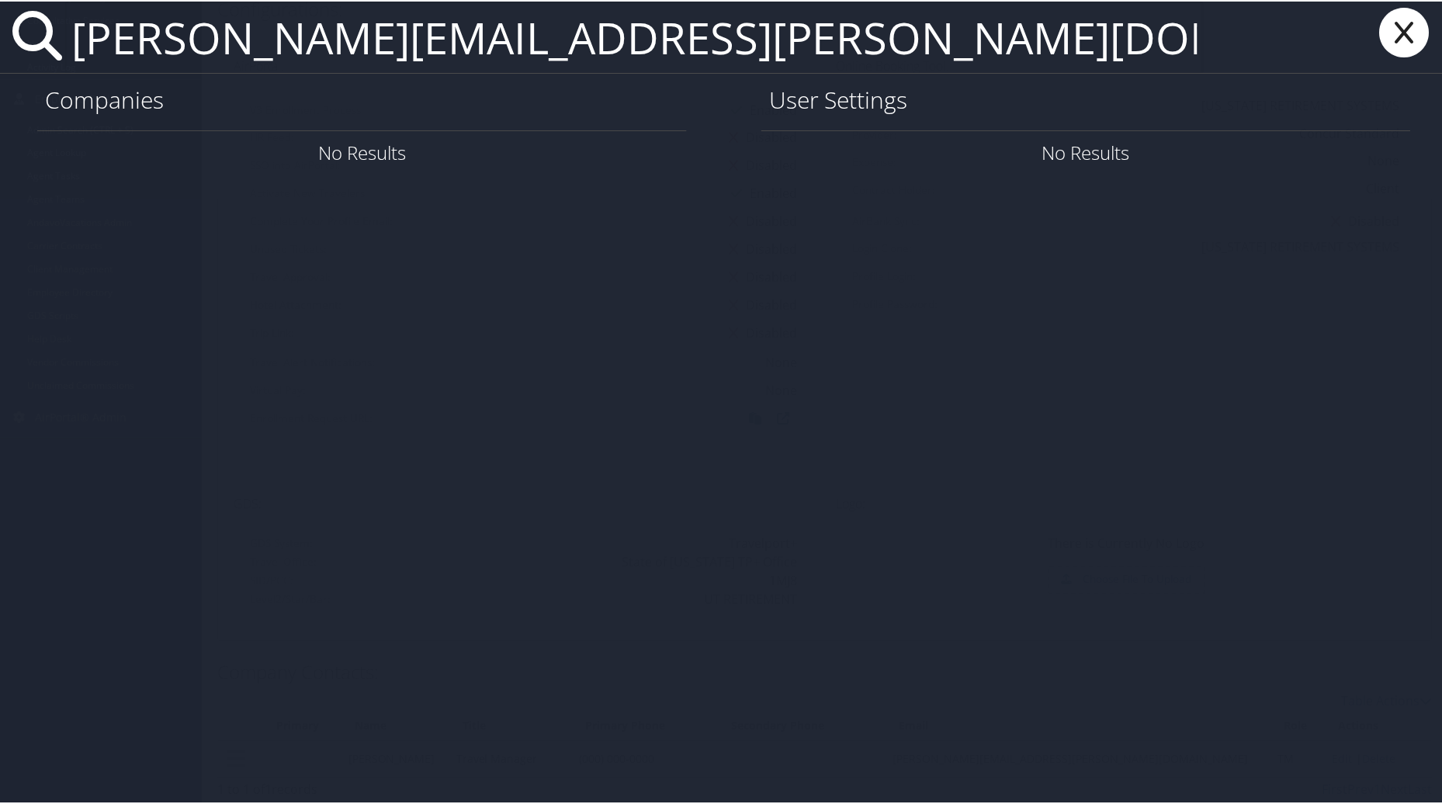
type input "Shelley.Wiseman@pehp.org"
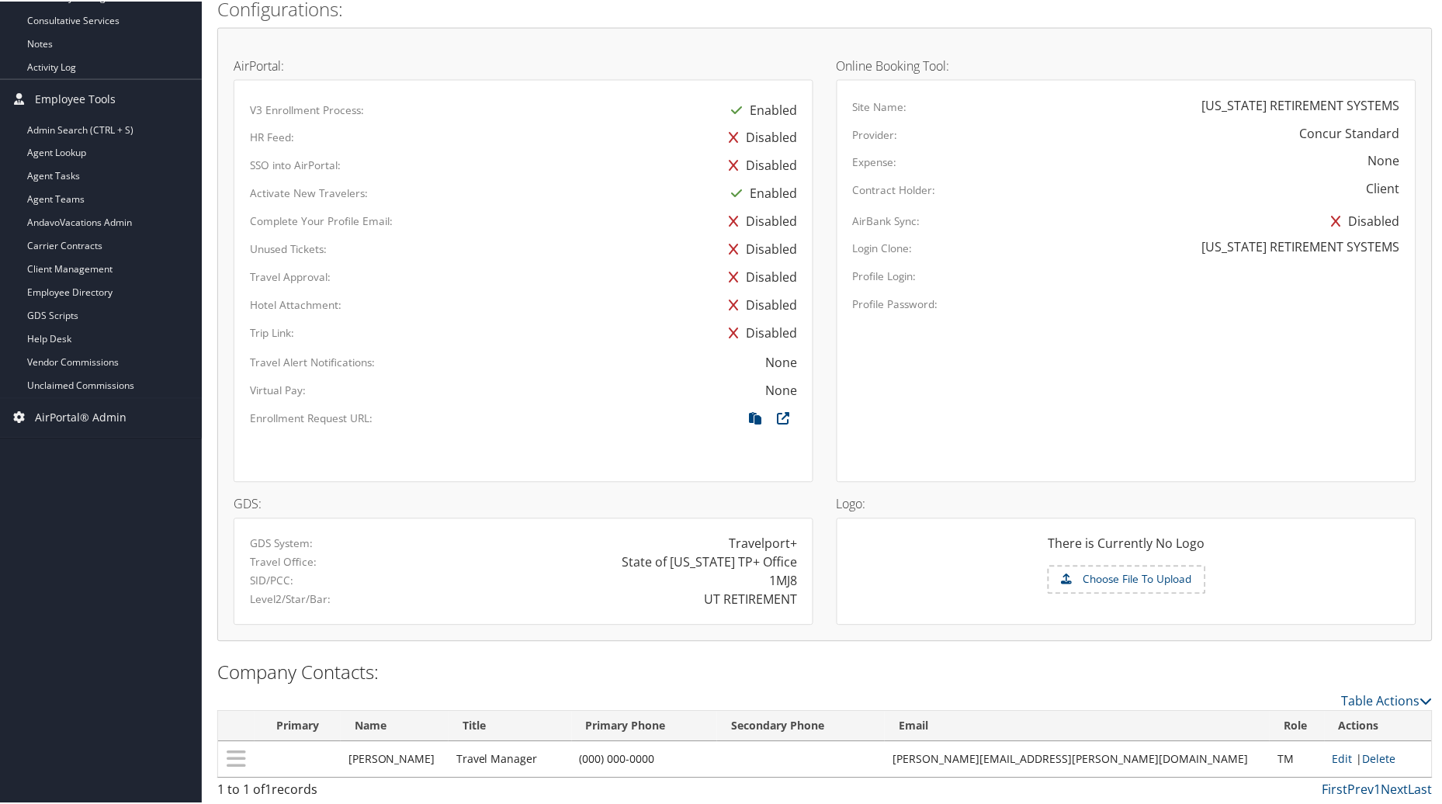
click at [107, 599] on div "Dashboards AirPortal 360™ (Manager) AirPortal 360™ (Agent) My Travel Dashboard …" at bounding box center [724, 66] width 1448 height 1478
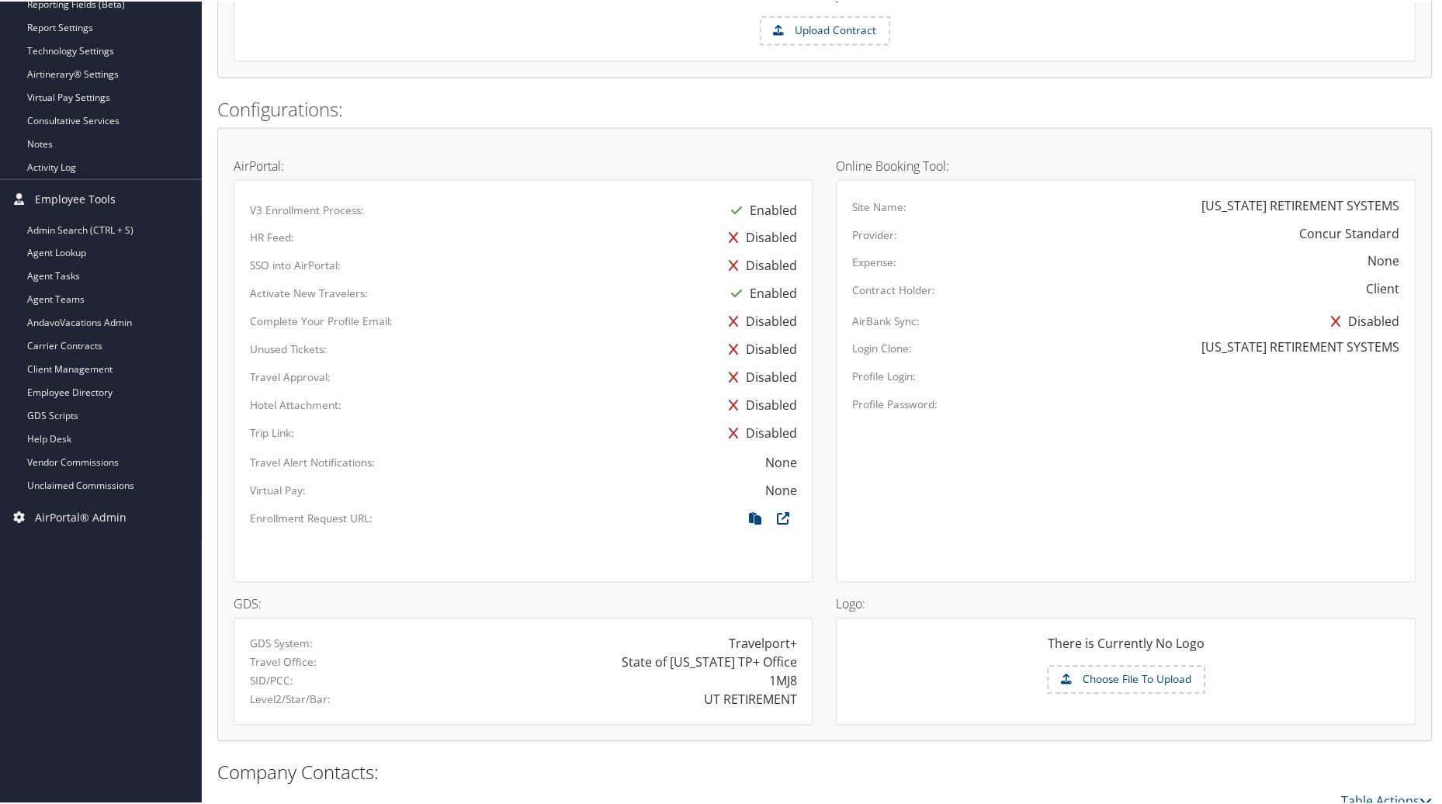
scroll to position [501, 0]
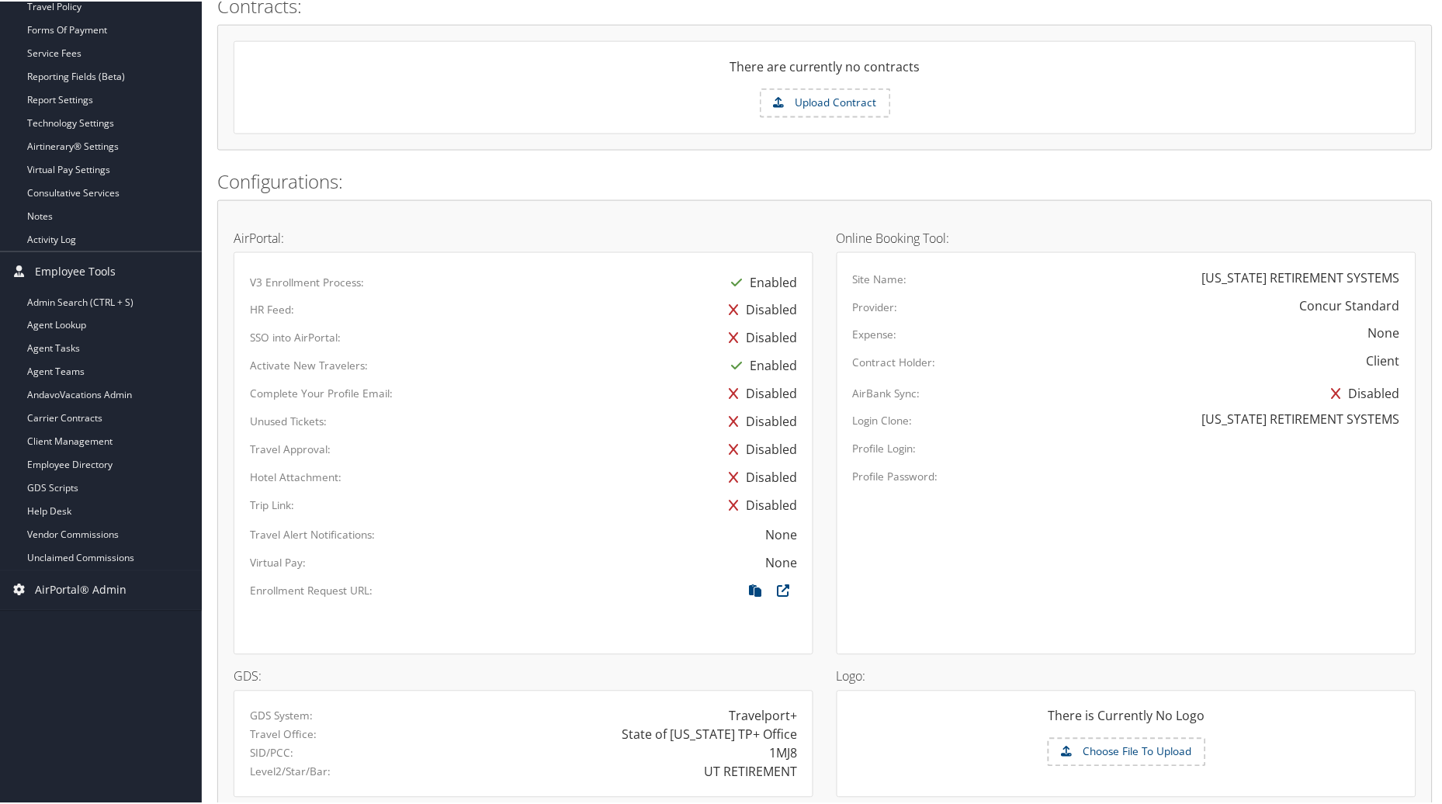
click at [1111, 75] on div "There are currently no contracts" at bounding box center [824, 71] width 1181 height 31
click at [1006, 74] on div "There are currently no contracts" at bounding box center [824, 71] width 1181 height 31
click at [588, 96] on form "Upload Contract" at bounding box center [824, 101] width 1181 height 29
click at [414, 123] on div "There are currently no contracts Upload Contract" at bounding box center [825, 86] width 1183 height 93
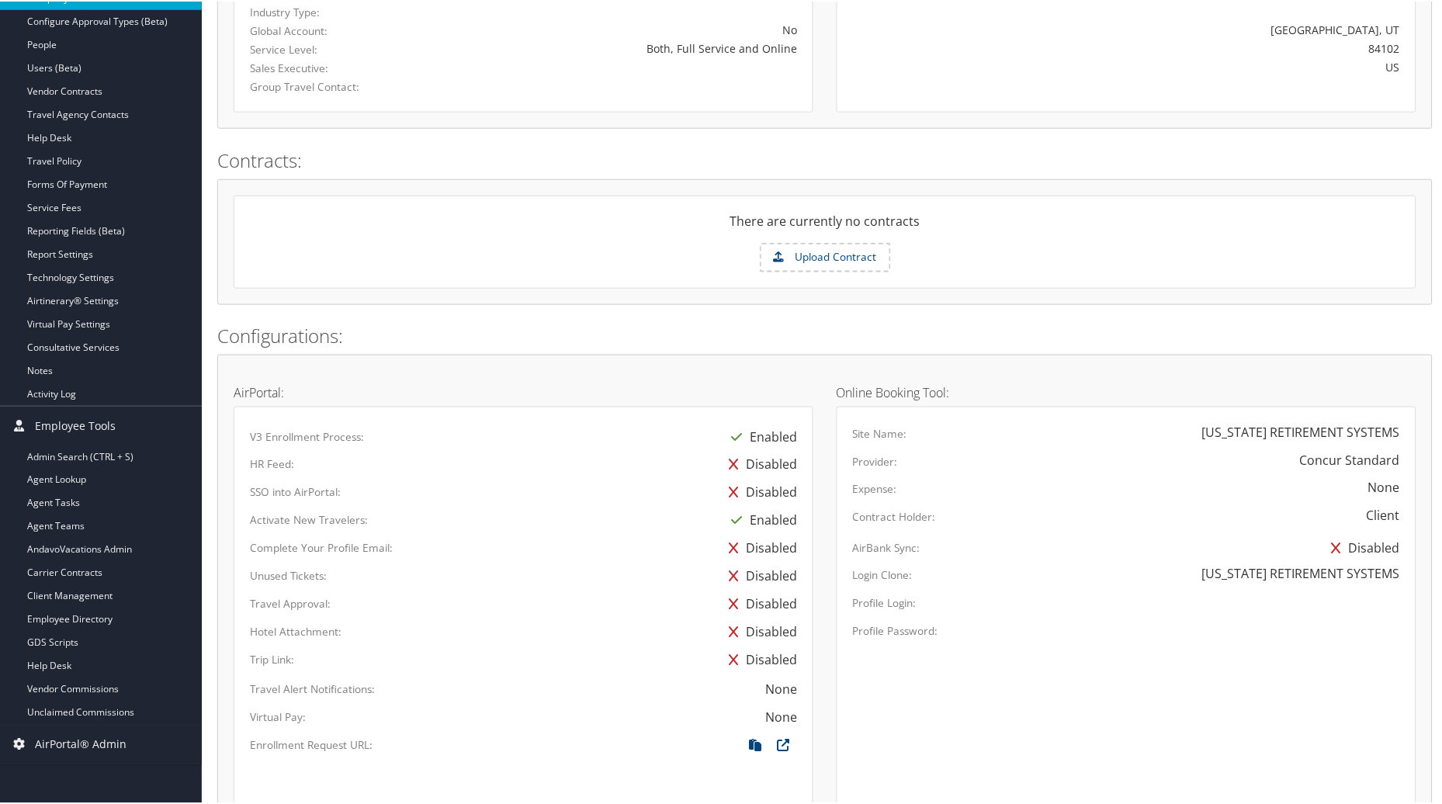
scroll to position [328, 0]
